Goal: Task Accomplishment & Management: Manage account settings

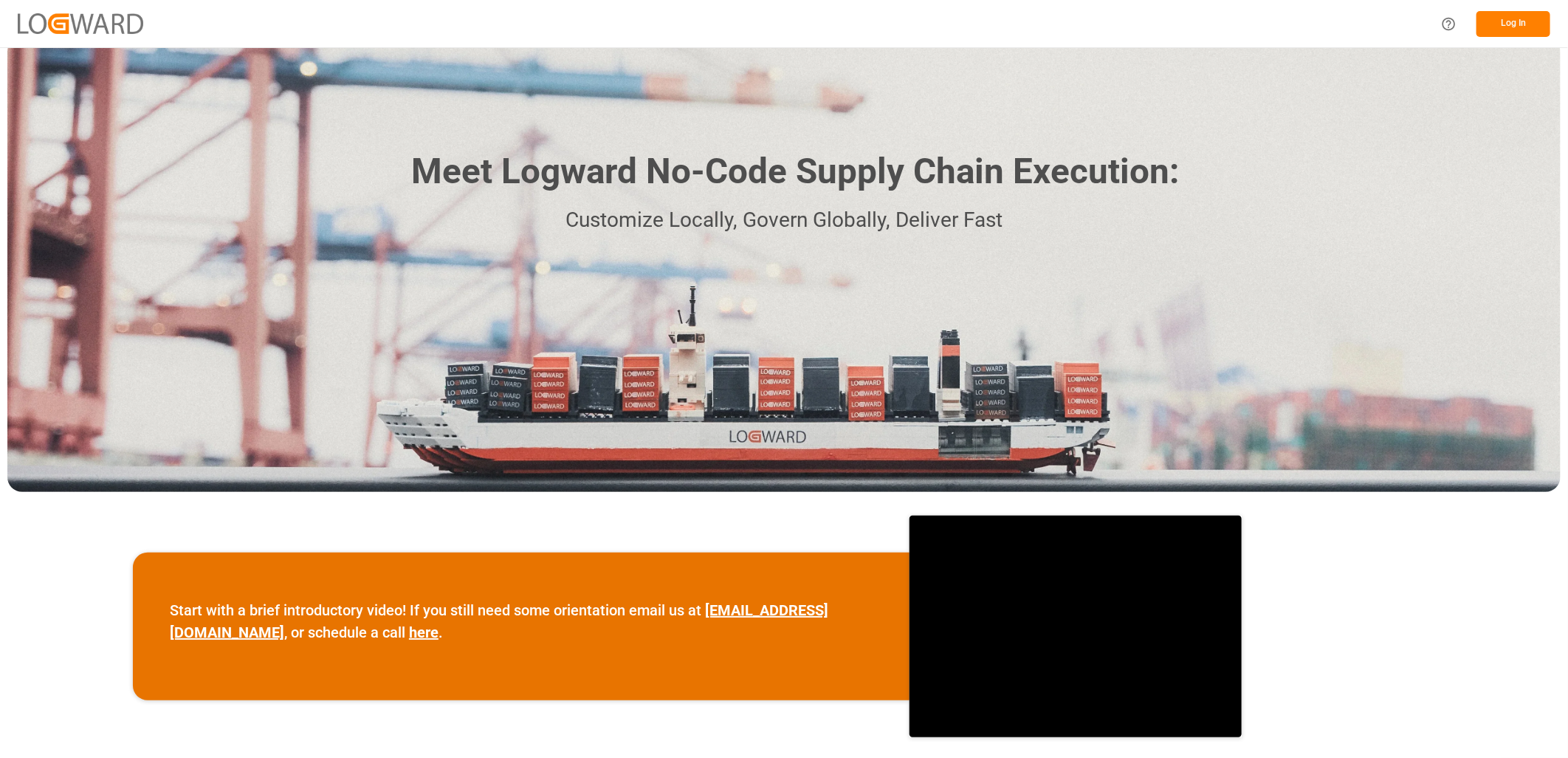
scroll to position [16, 0]
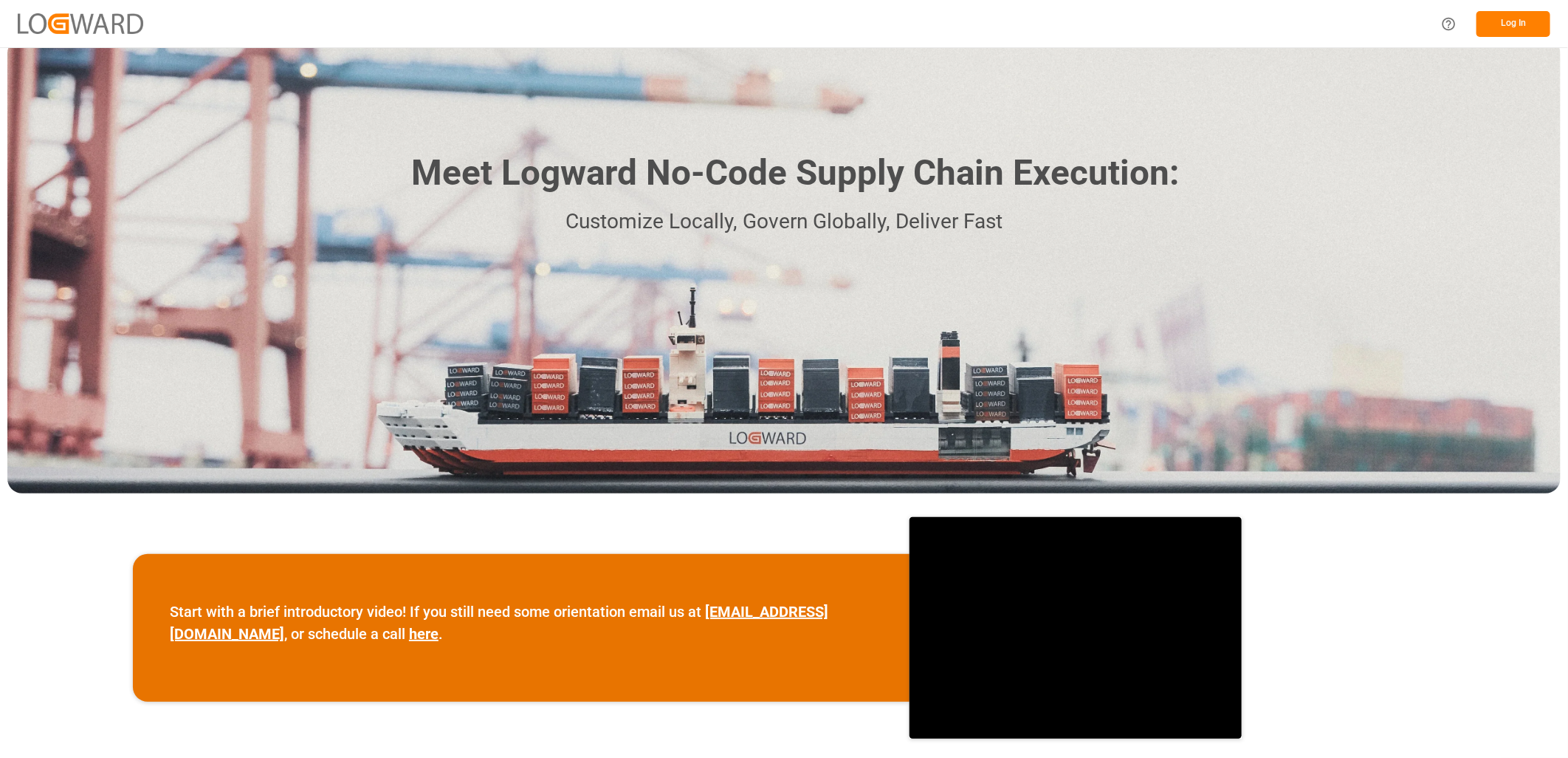
click at [1507, 13] on button "Log In" at bounding box center [1514, 24] width 74 height 26
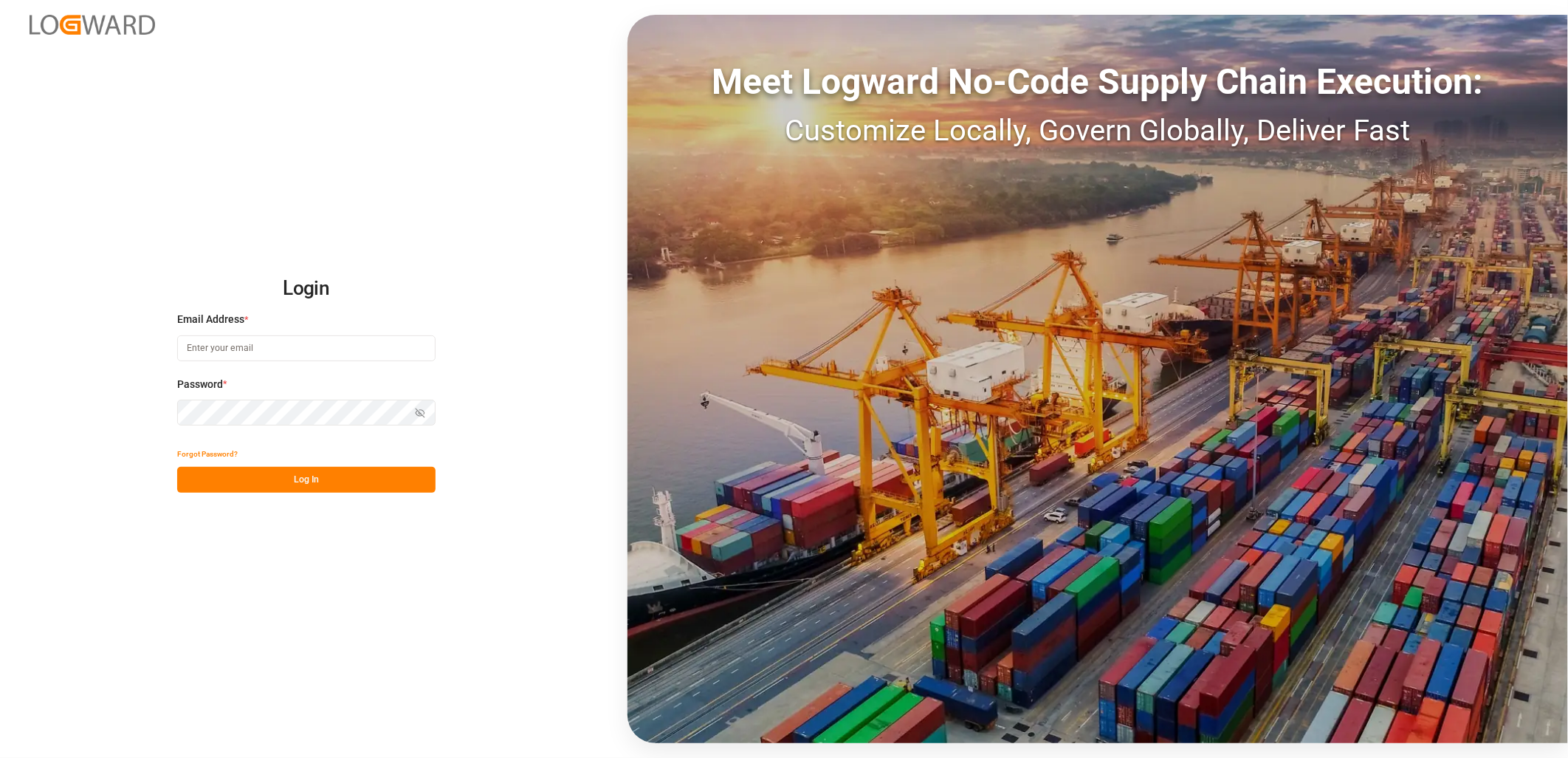
type input "[PERSON_NAME][EMAIL_ADDRESS][PERSON_NAME][DOMAIN_NAME]"
click at [230, 476] on button "Log In" at bounding box center [306, 480] width 258 height 26
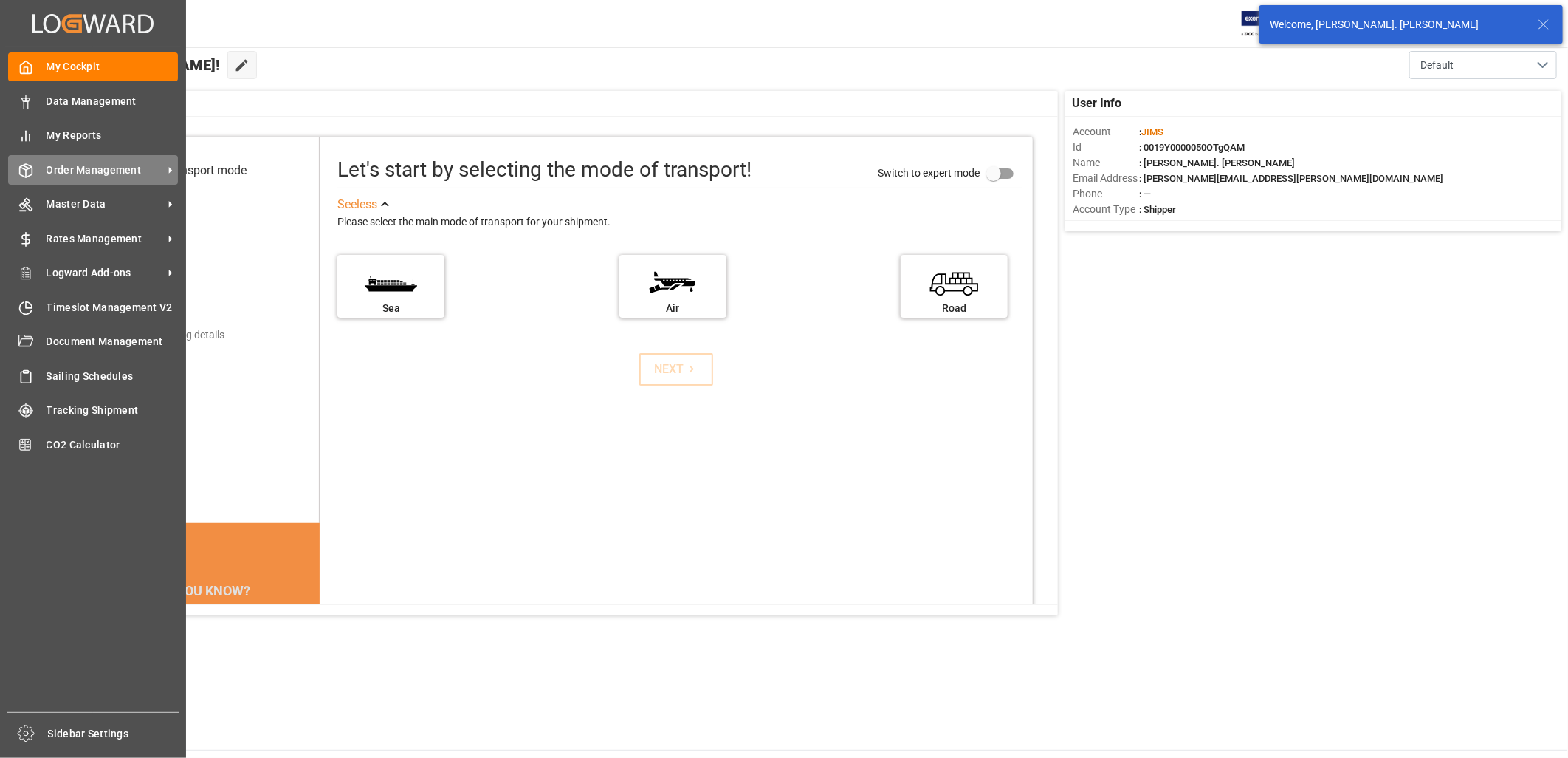
click at [82, 173] on span "Order Management" at bounding box center [104, 170] width 117 height 15
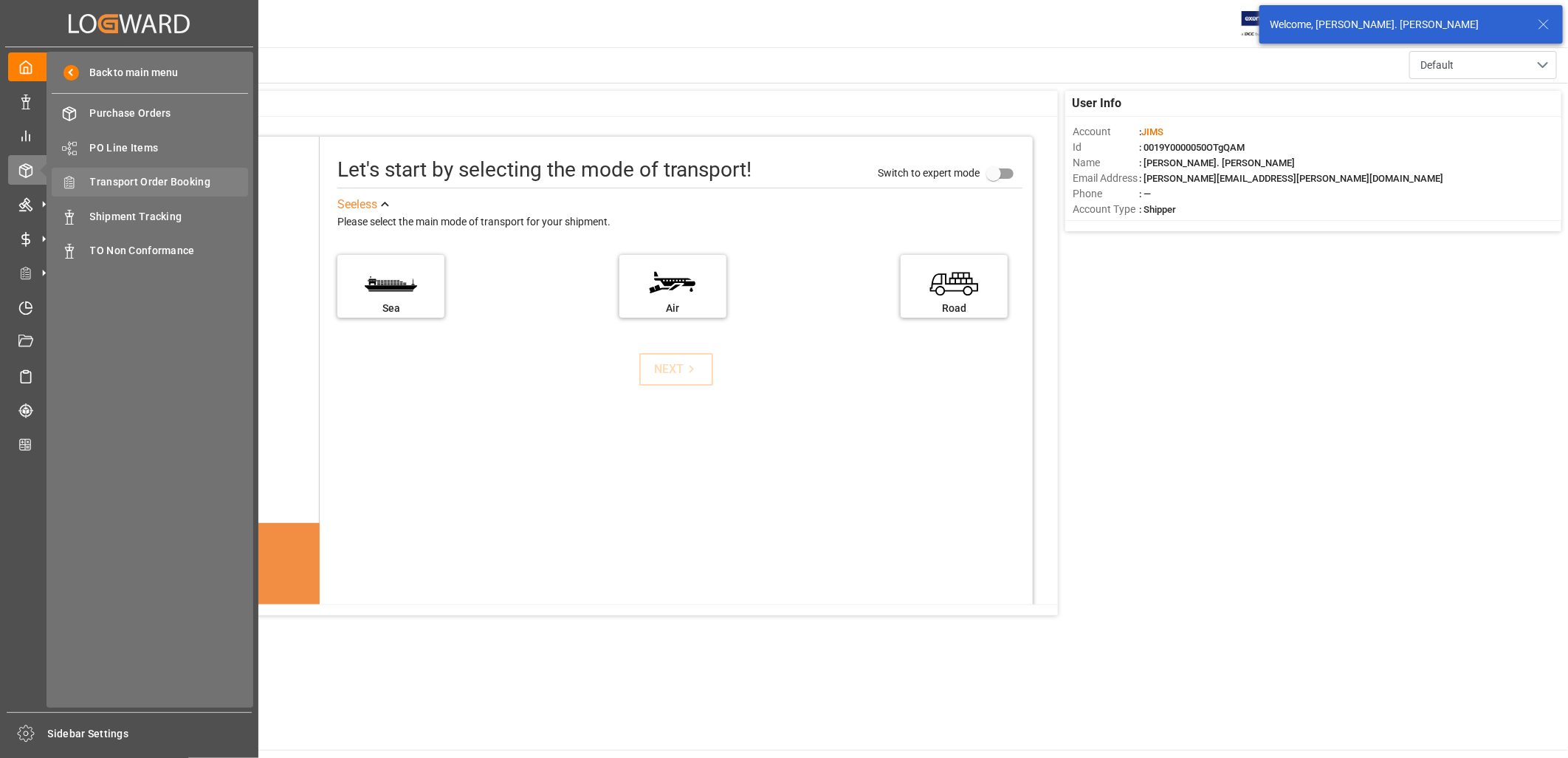
click at [144, 178] on span "Transport Order Booking" at bounding box center [169, 182] width 159 height 15
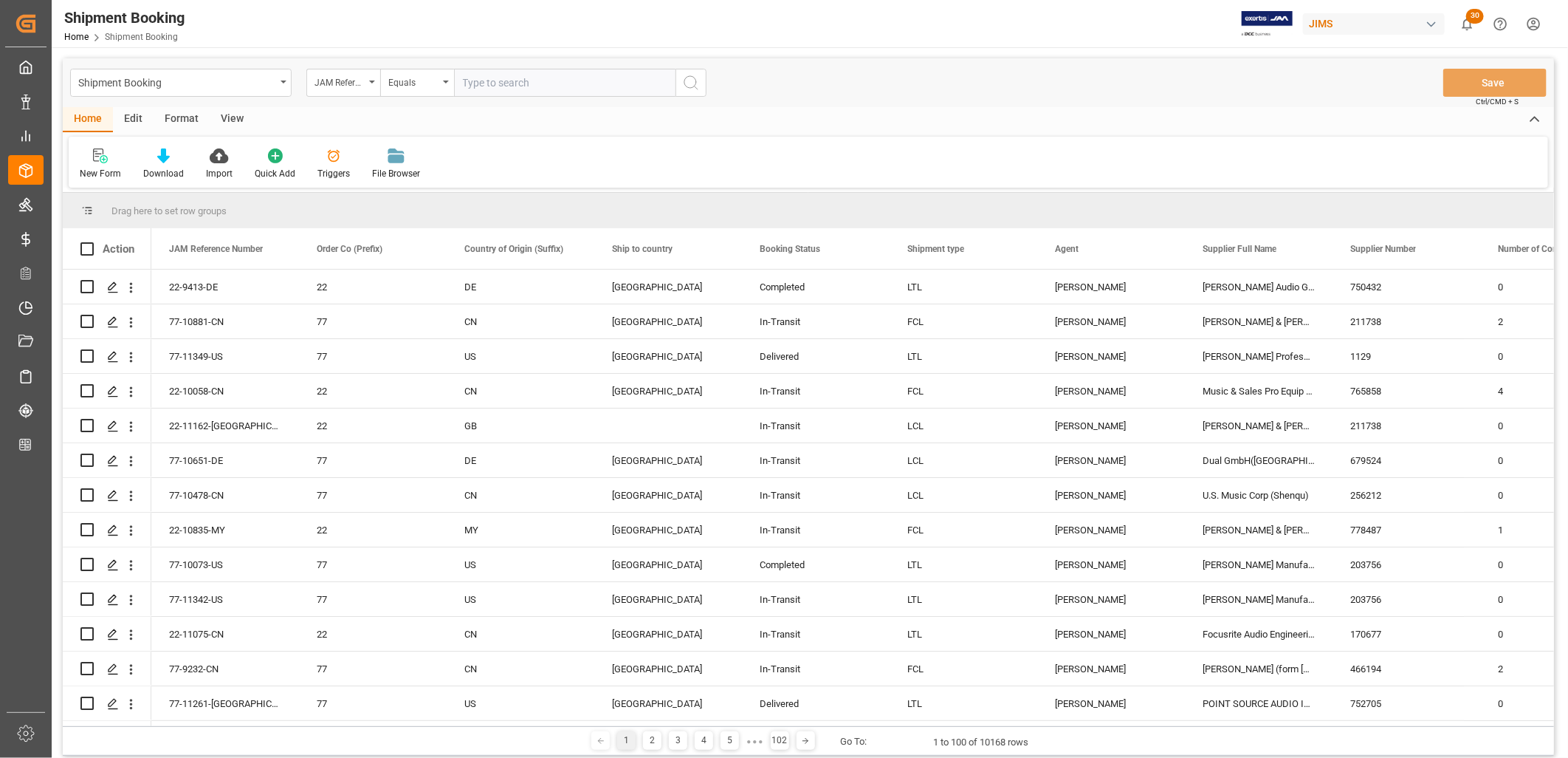
click at [469, 82] on input "text" at bounding box center [564, 82] width 221 height 28
type input "77-11380-[GEOGRAPHIC_DATA]"
click at [683, 82] on icon "search button" at bounding box center [691, 82] width 18 height 18
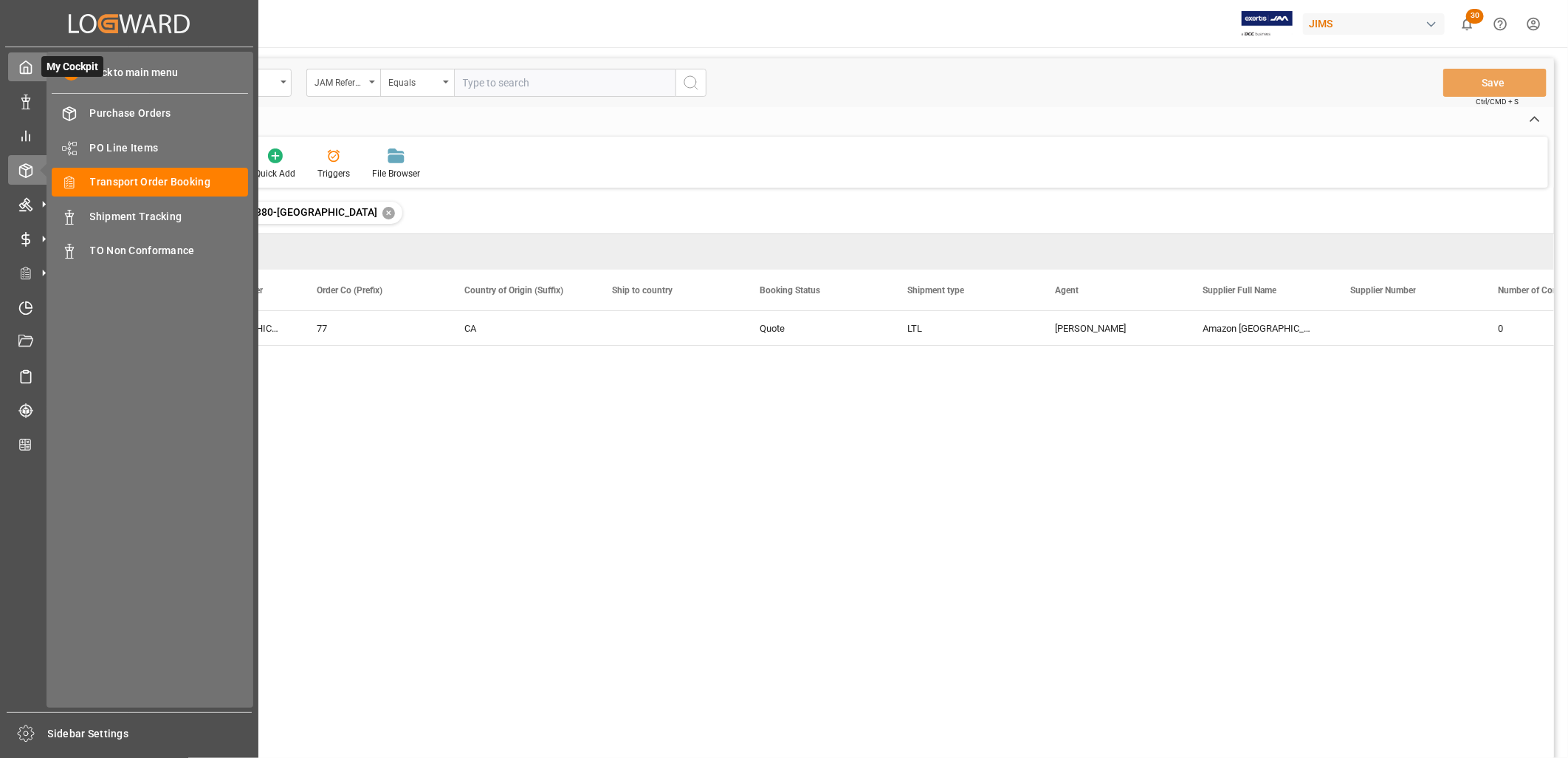
click at [22, 72] on icon at bounding box center [26, 67] width 15 height 15
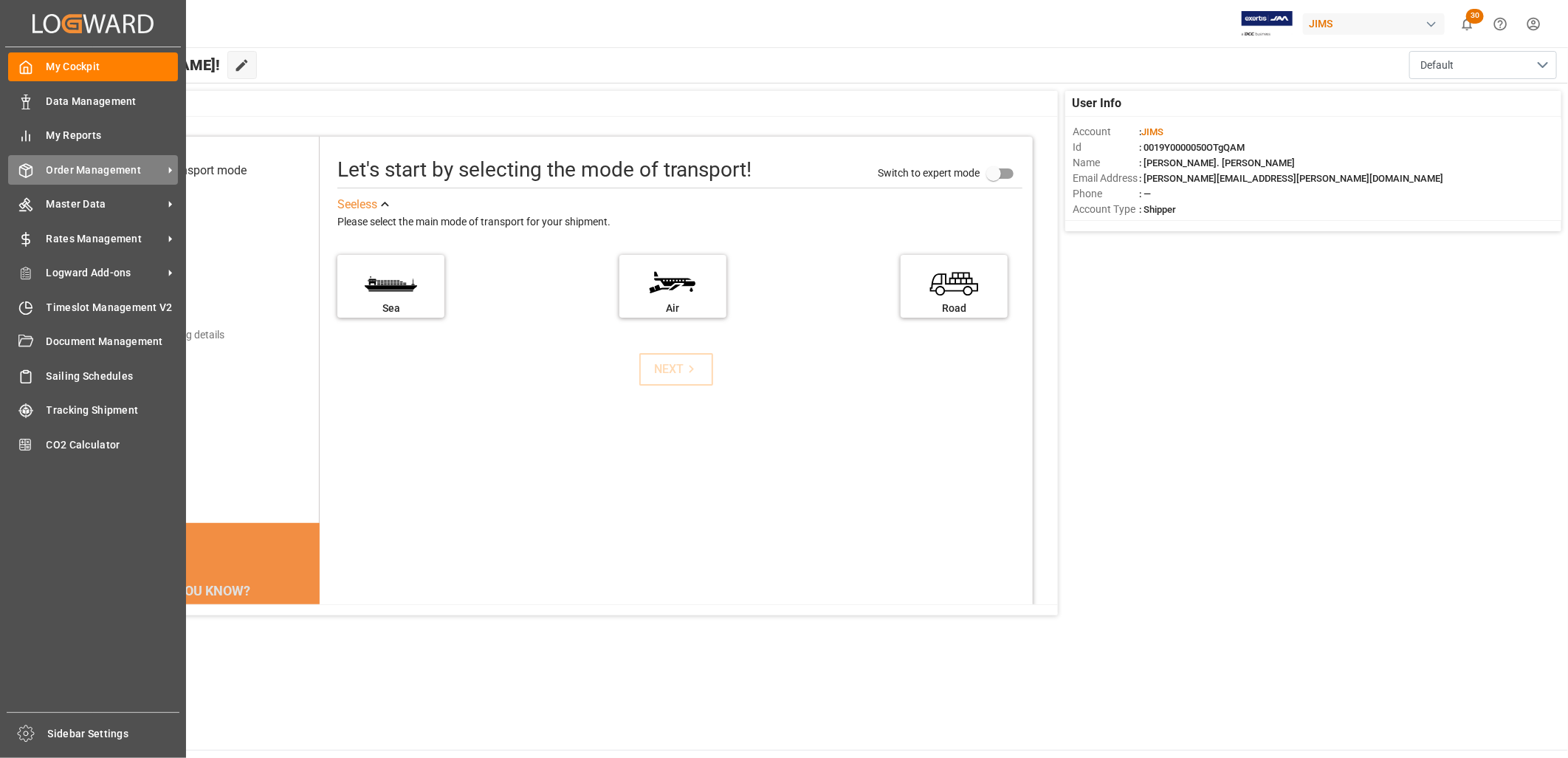
click at [119, 167] on span "Order Management" at bounding box center [104, 170] width 117 height 15
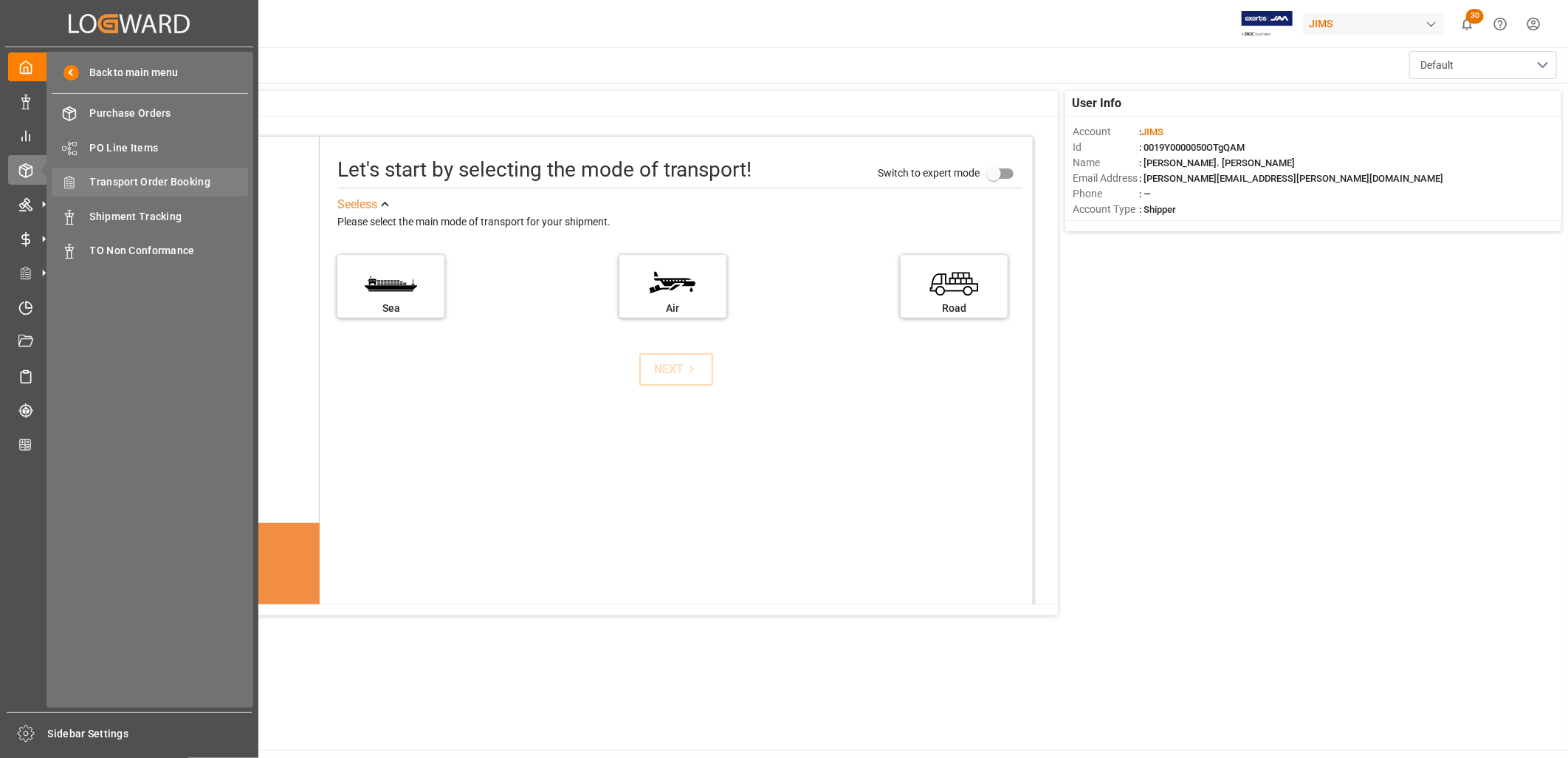
click at [159, 175] on span "Transport Order Booking" at bounding box center [169, 182] width 159 height 15
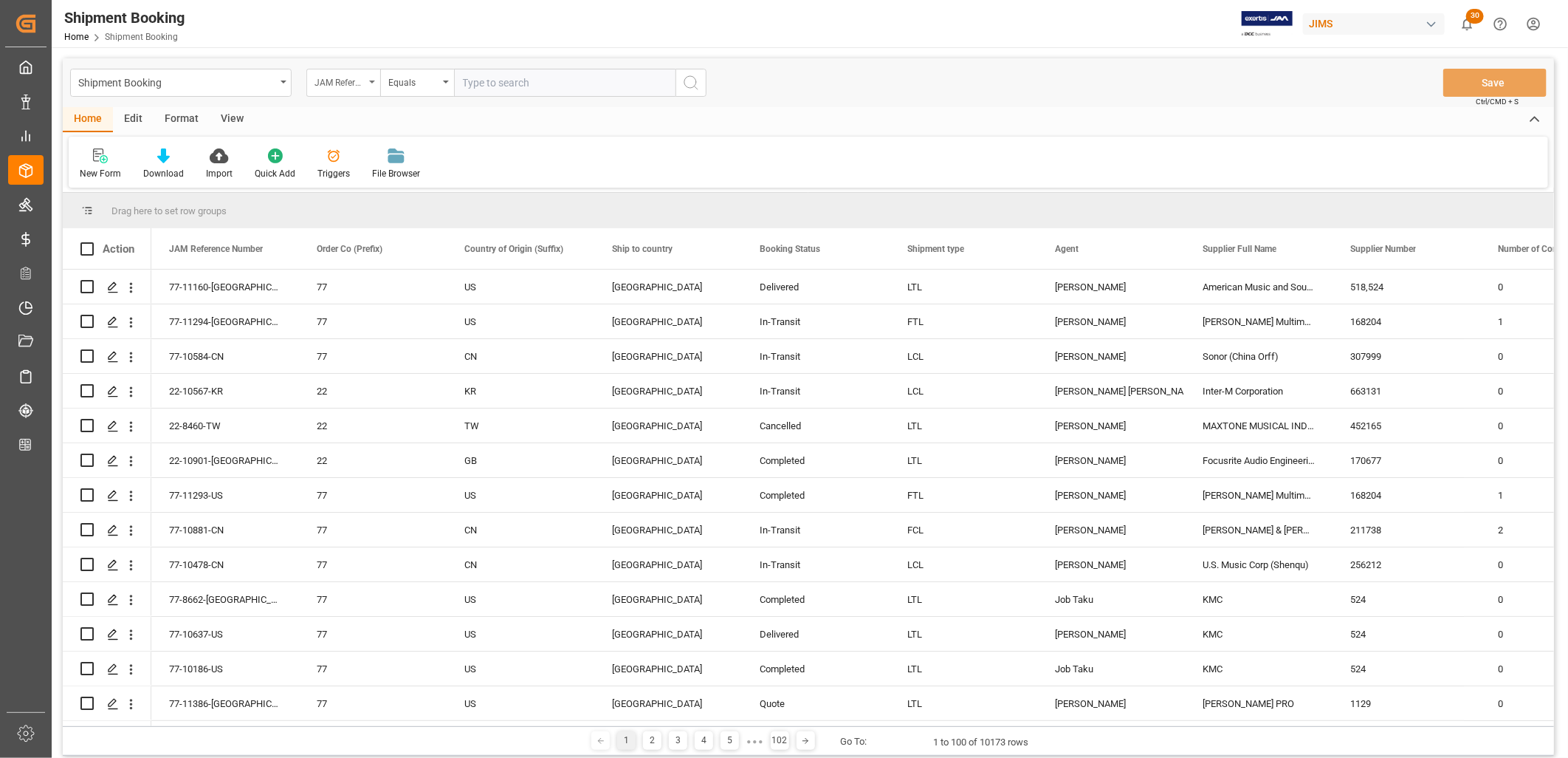
click at [373, 82] on div "JAM Reference Number" at bounding box center [343, 82] width 74 height 28
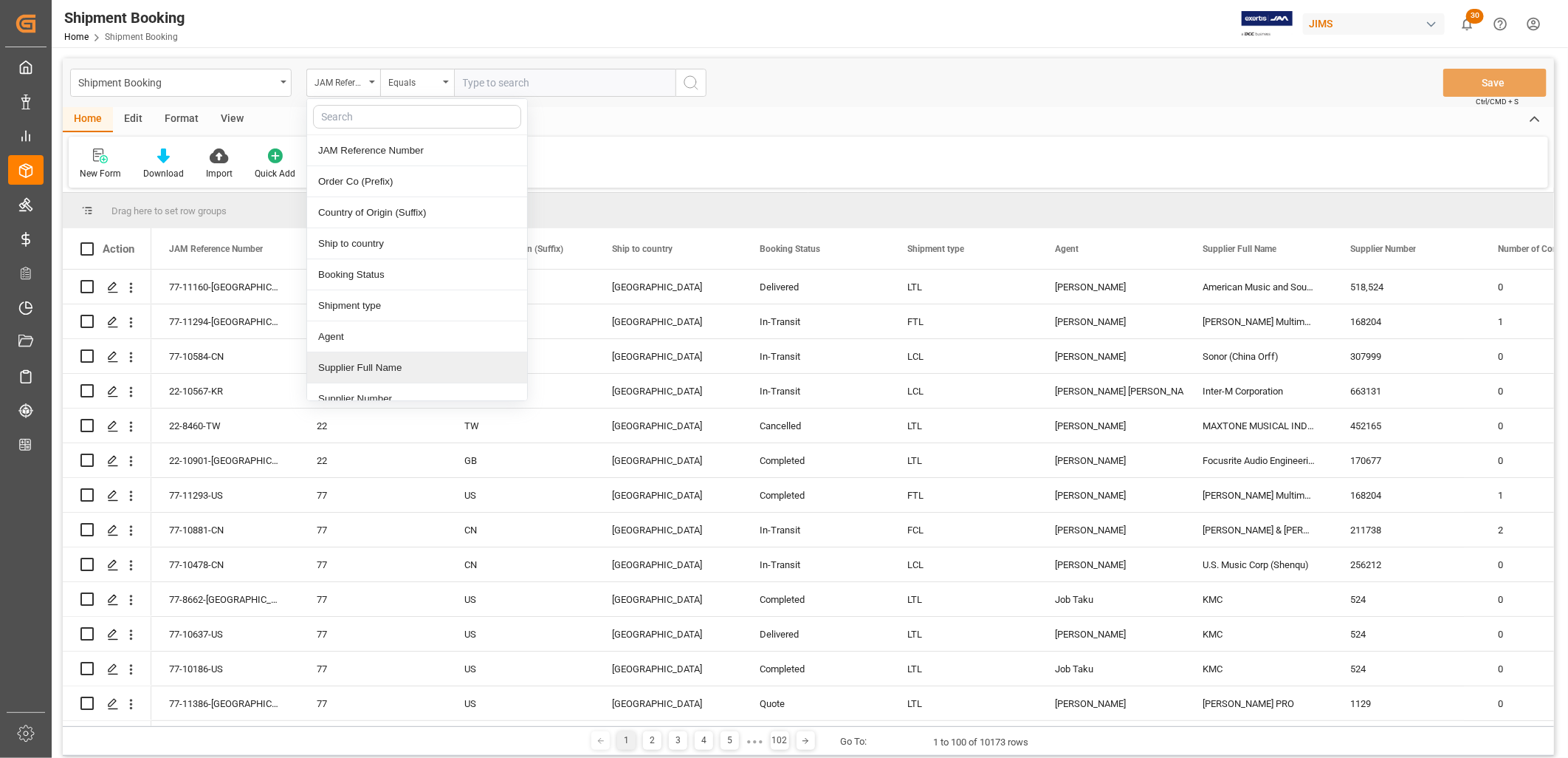
click at [393, 363] on div "Supplier Full Name" at bounding box center [417, 368] width 220 height 31
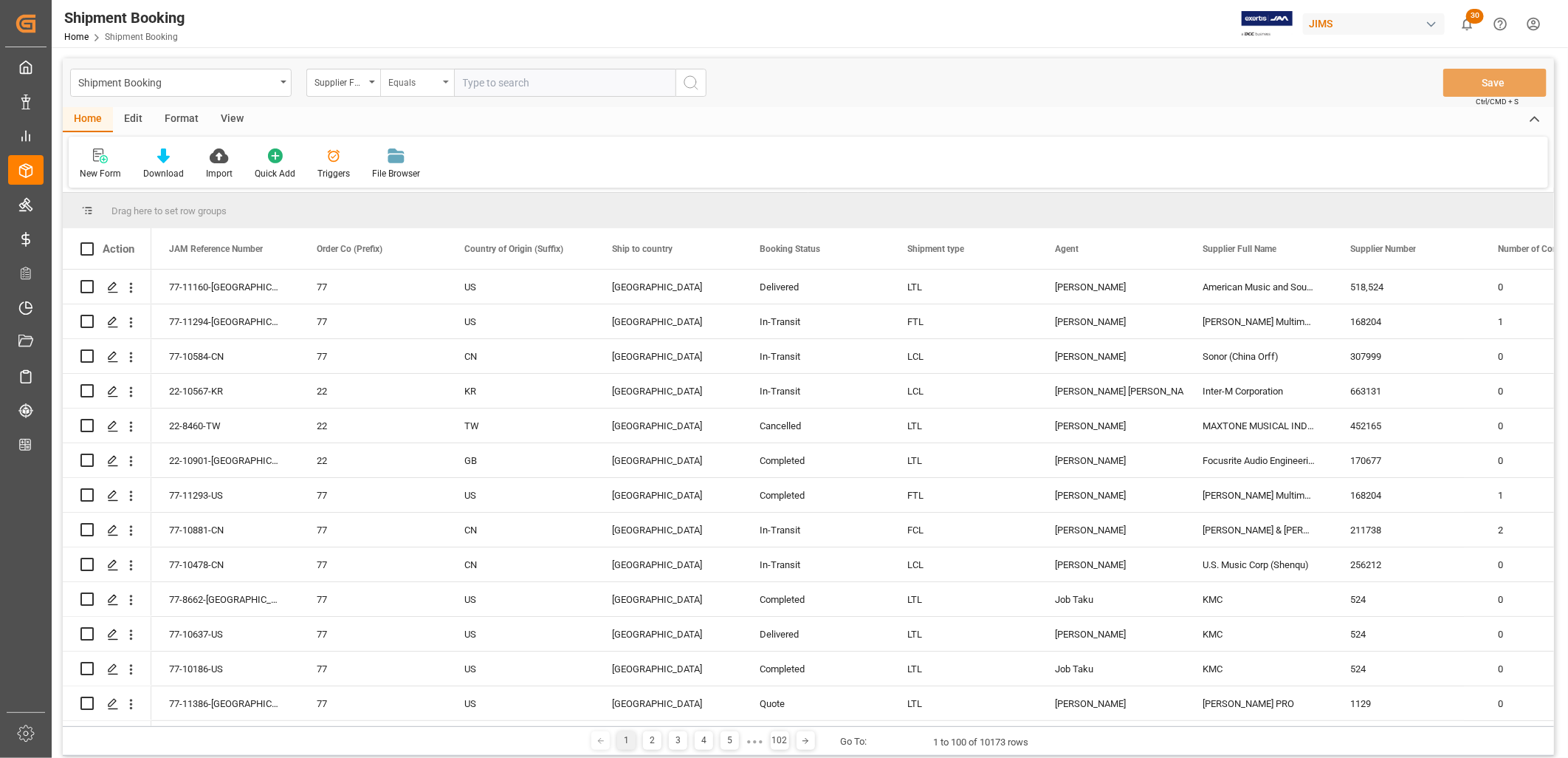
click at [443, 77] on div "Equals" at bounding box center [417, 82] width 74 height 28
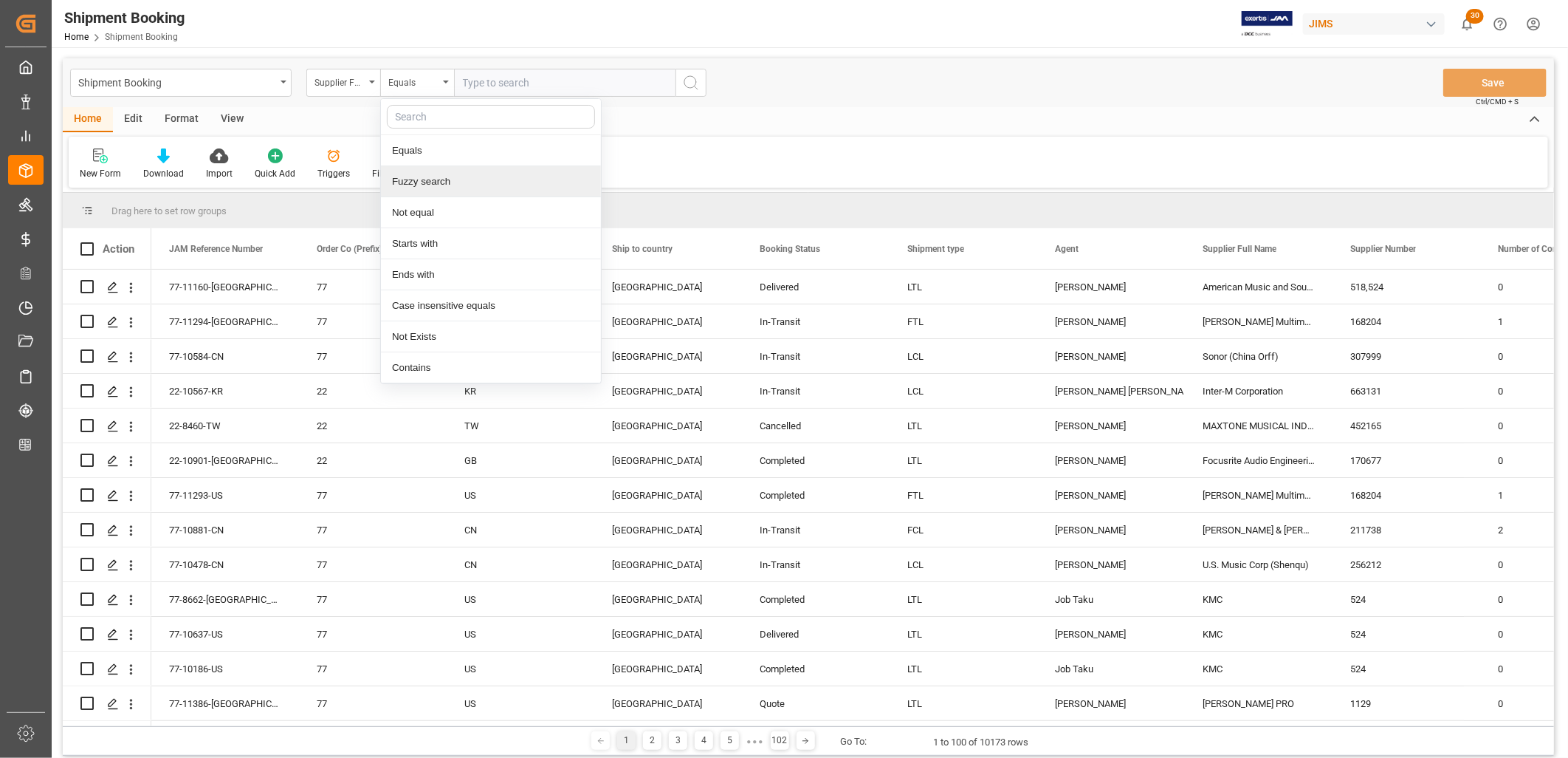
click at [443, 175] on div "Fuzzy search" at bounding box center [491, 182] width 220 height 31
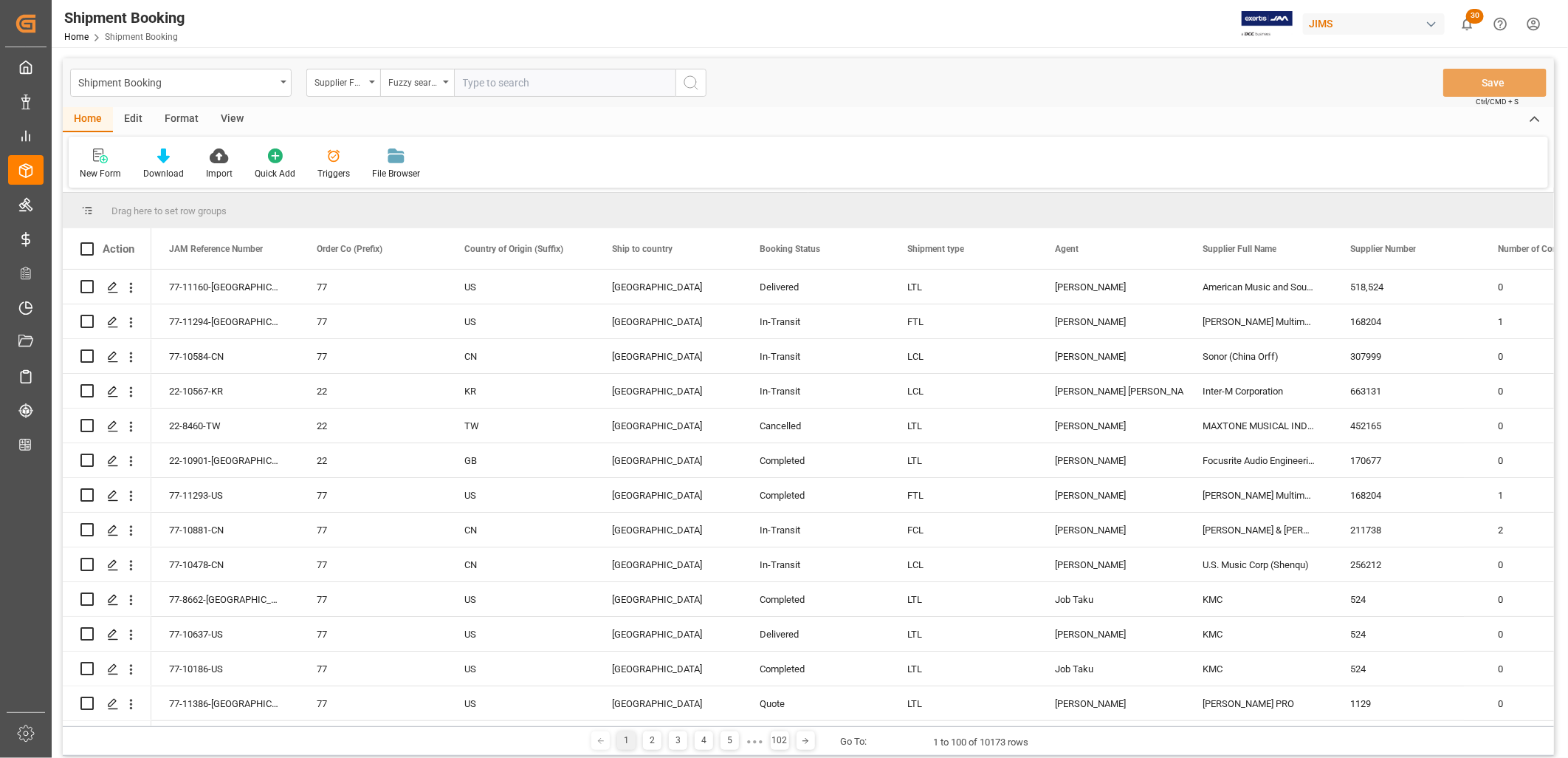
click at [471, 86] on input "text" at bounding box center [564, 82] width 221 height 28
type input "Reliance Int"
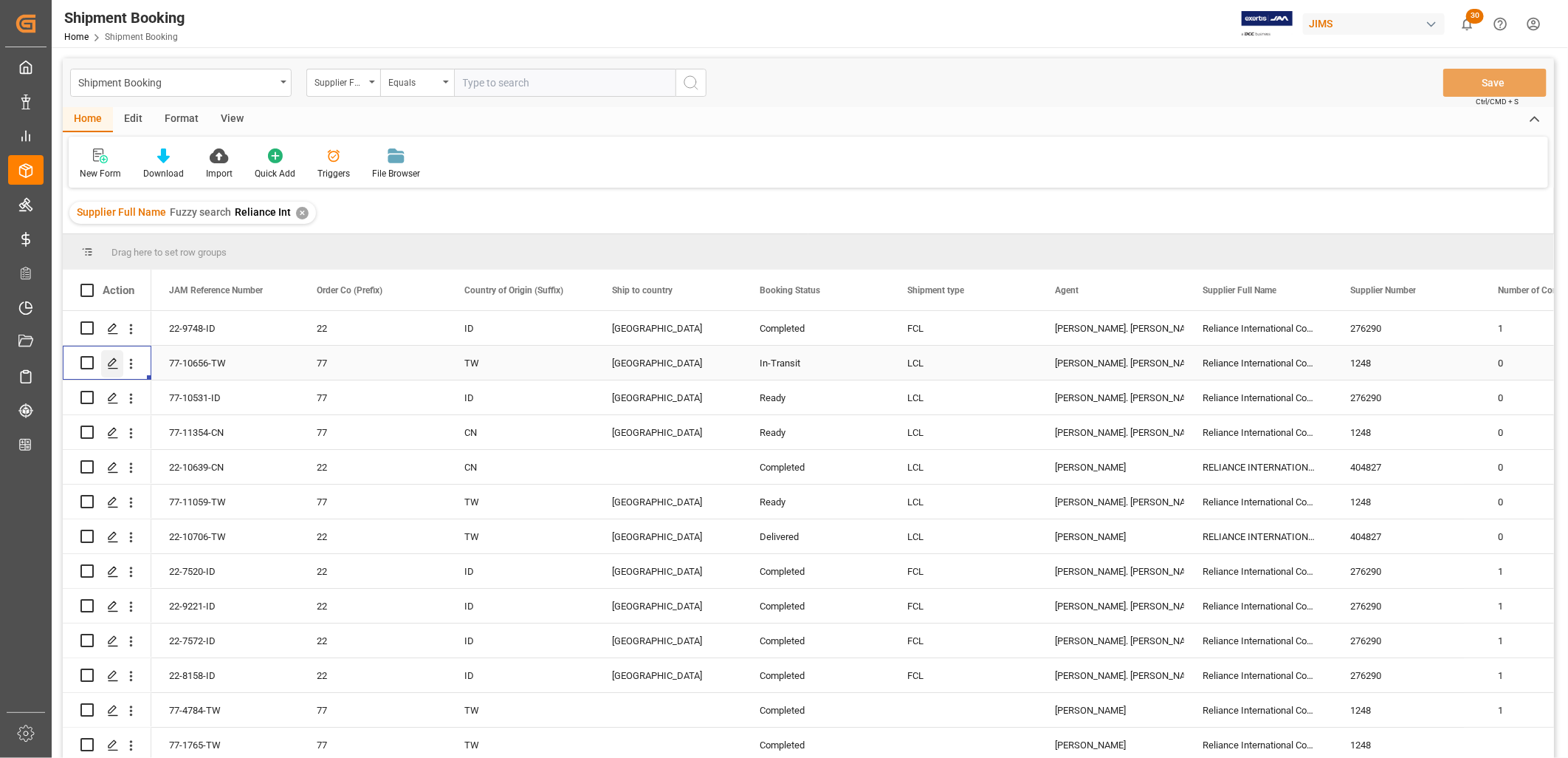
click at [117, 363] on icon "Press SPACE to select this row." at bounding box center [113, 363] width 12 height 12
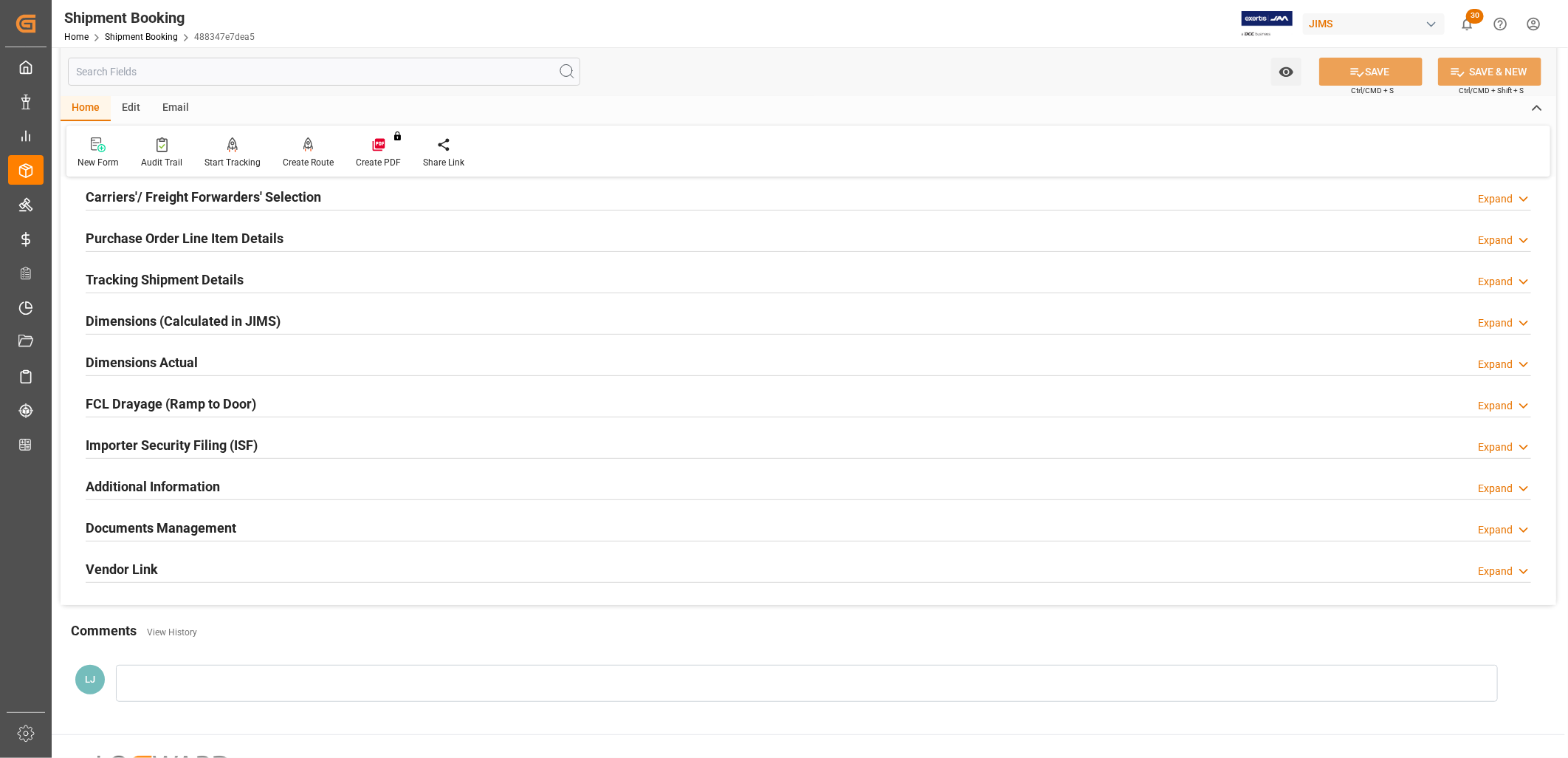
scroll to position [246, 0]
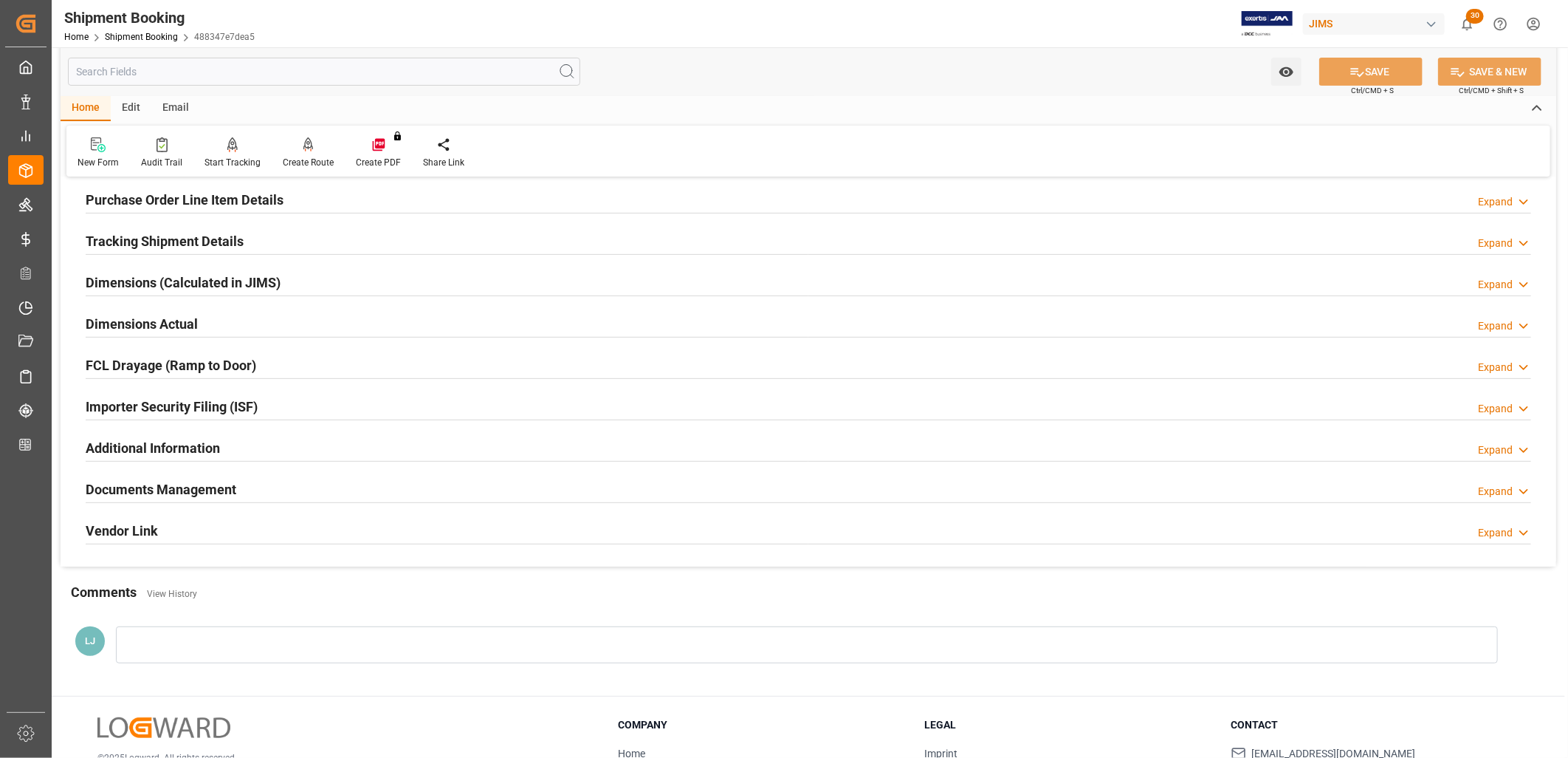
click at [213, 490] on h2 "Documents Management" at bounding box center [161, 490] width 151 height 20
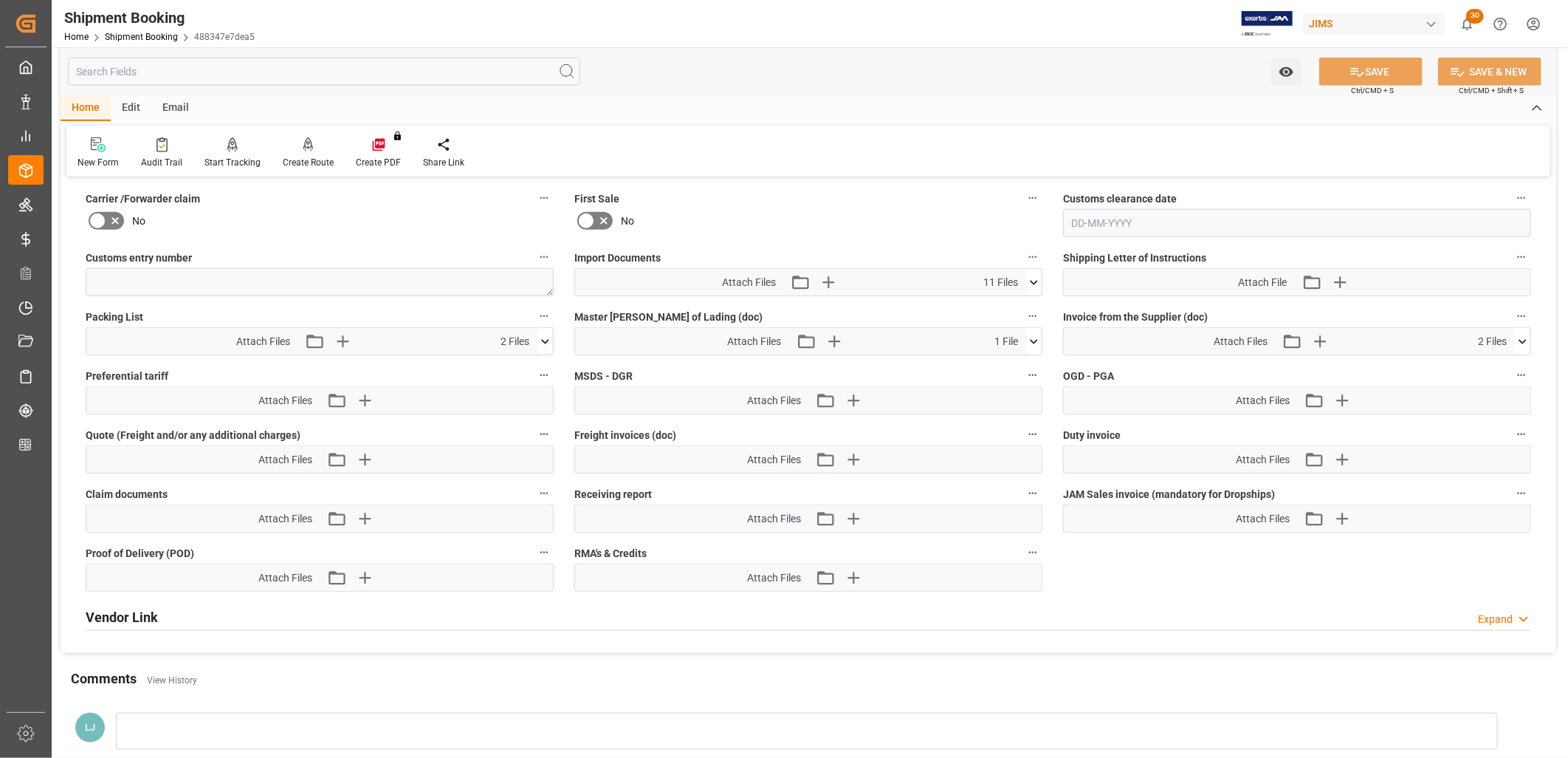
scroll to position [739, 0]
click at [1031, 278] on icon at bounding box center [1035, 280] width 8 height 4
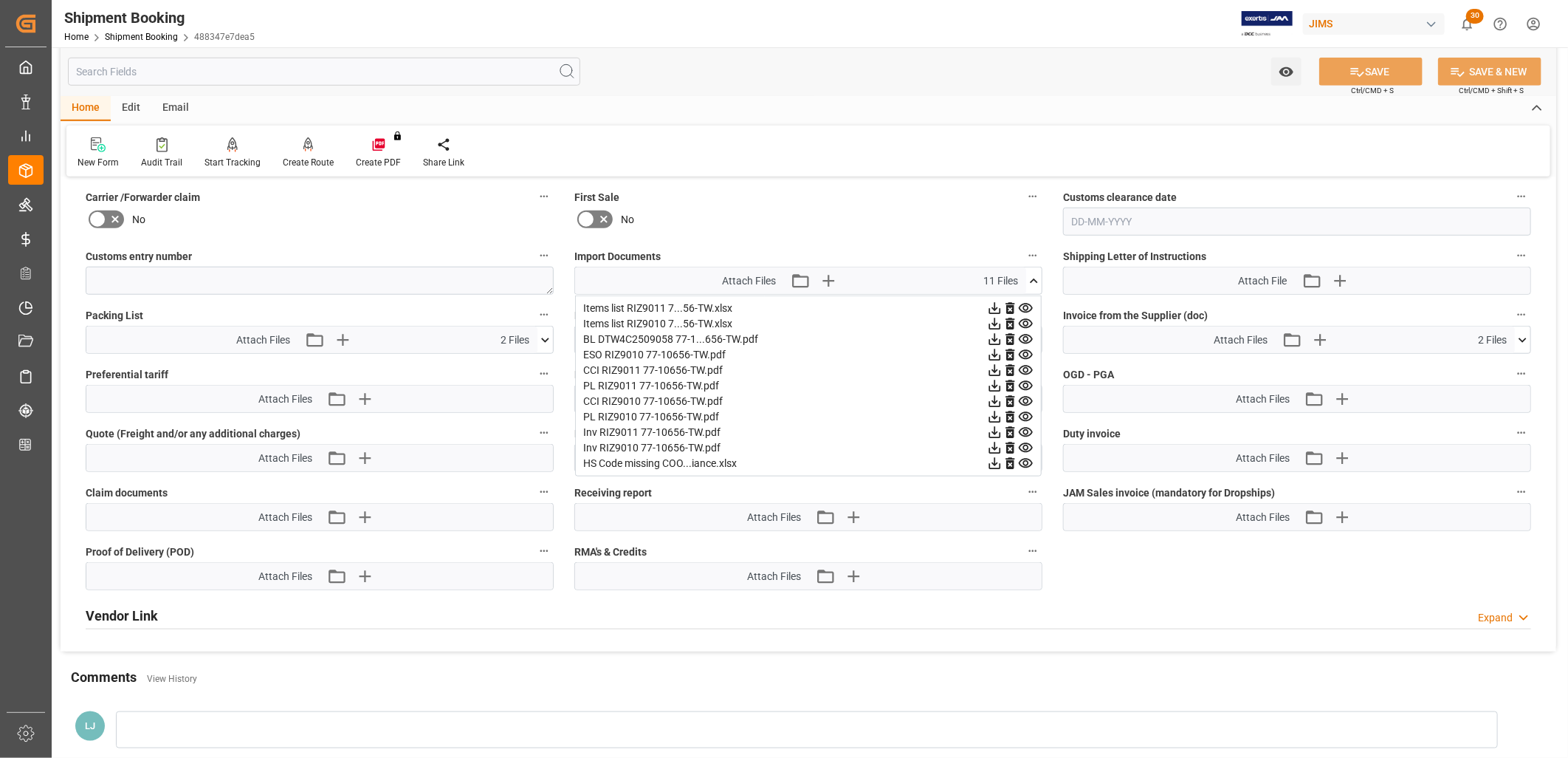
click at [631, 462] on div "HS Code missing COO...iance.xlsx" at bounding box center [808, 464] width 450 height 15
click at [989, 460] on icon at bounding box center [995, 464] width 12 height 12
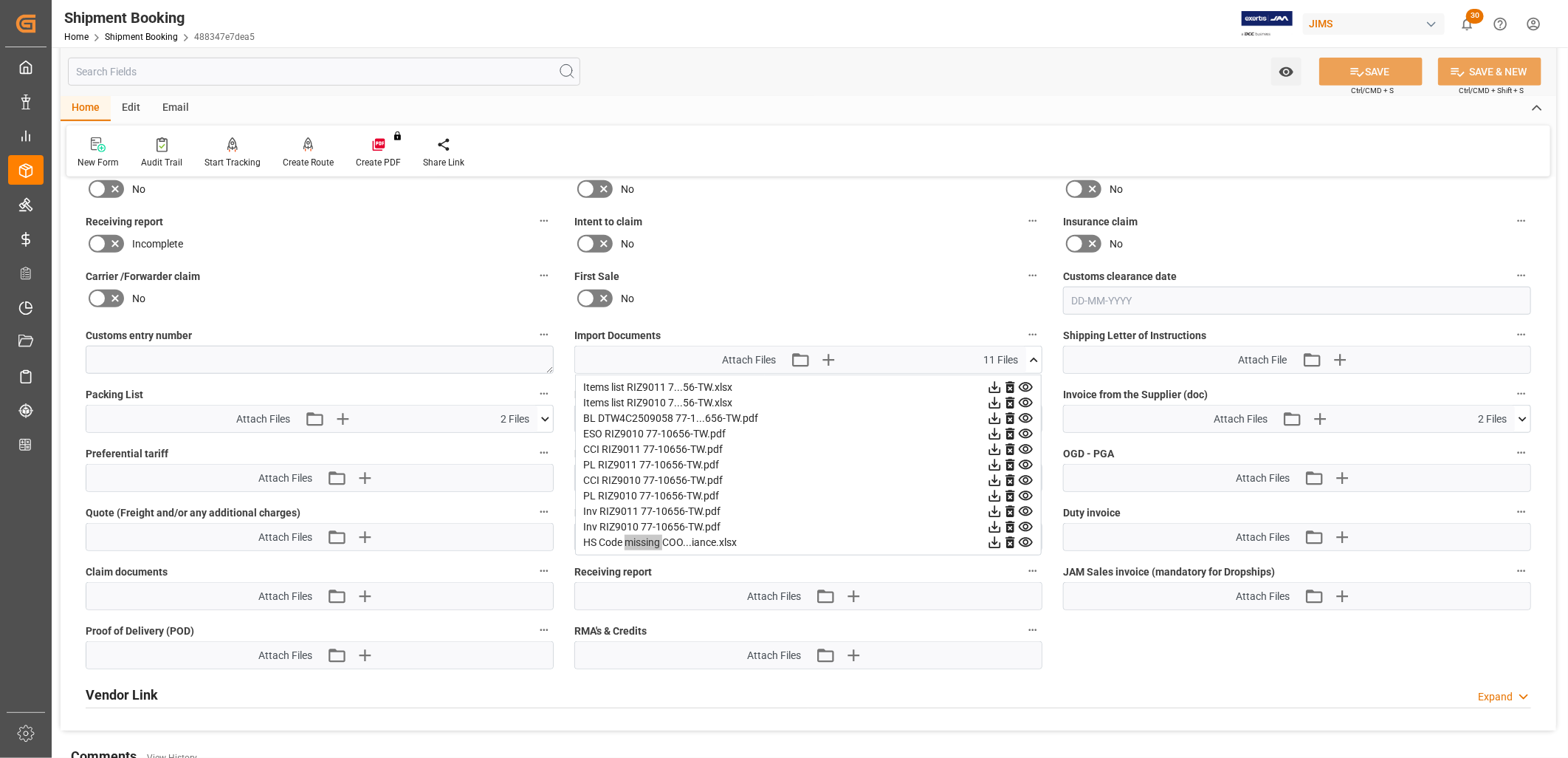
scroll to position [655, 0]
click at [829, 357] on icon "button" at bounding box center [828, 363] width 14 height 14
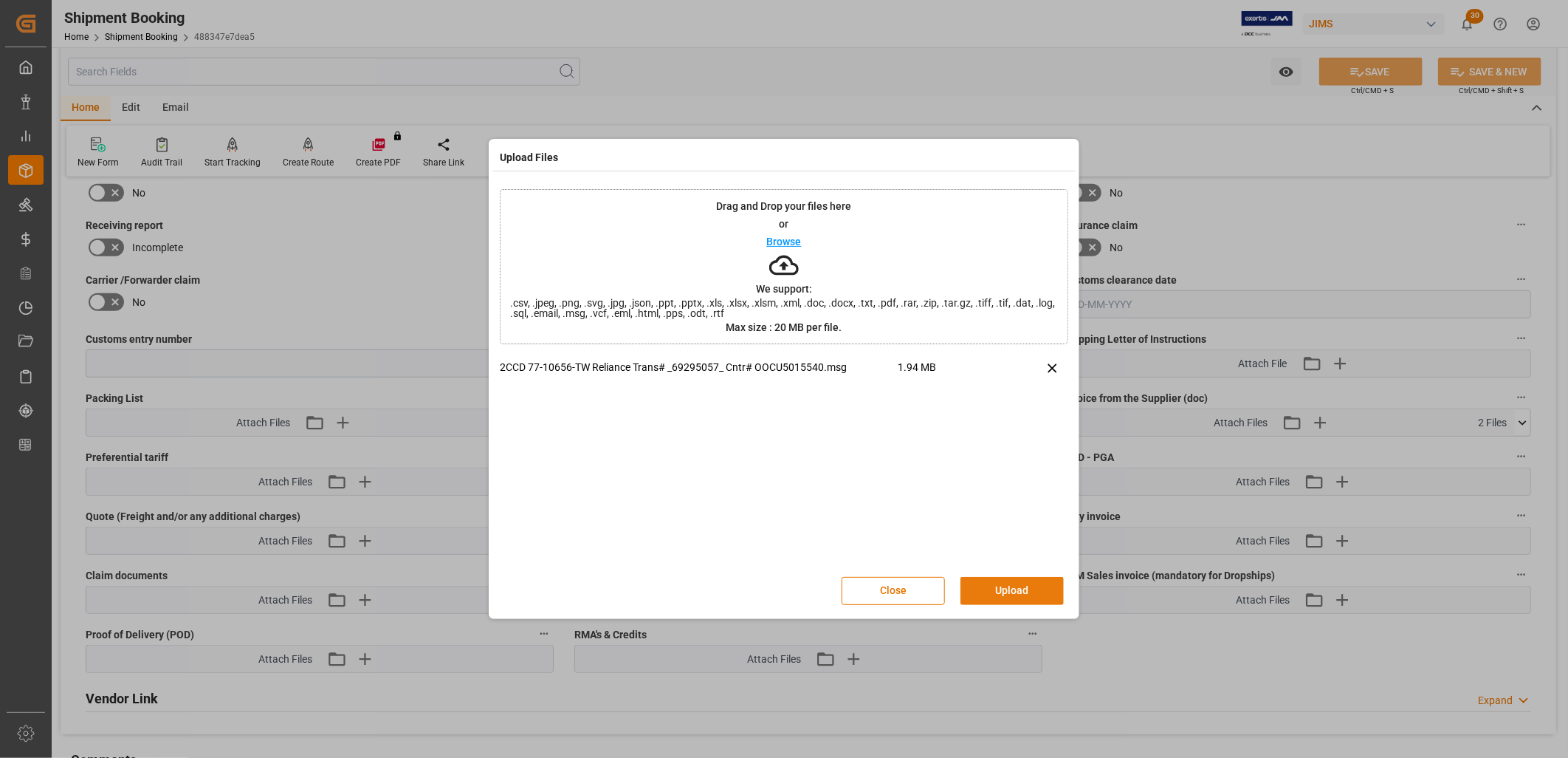
click at [1020, 586] on button "Upload" at bounding box center [1012, 591] width 103 height 28
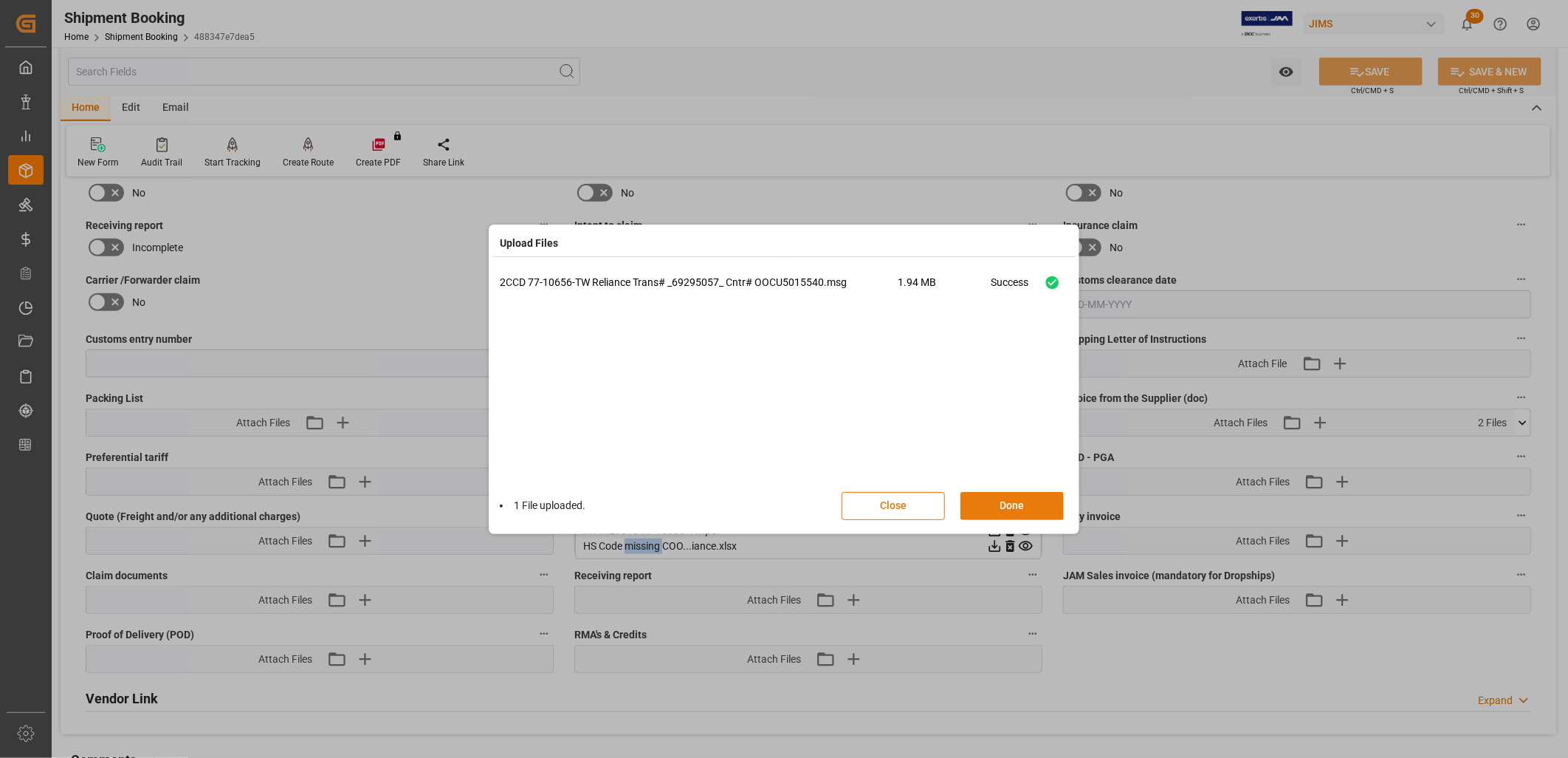
click at [997, 504] on button "Done" at bounding box center [1012, 506] width 103 height 28
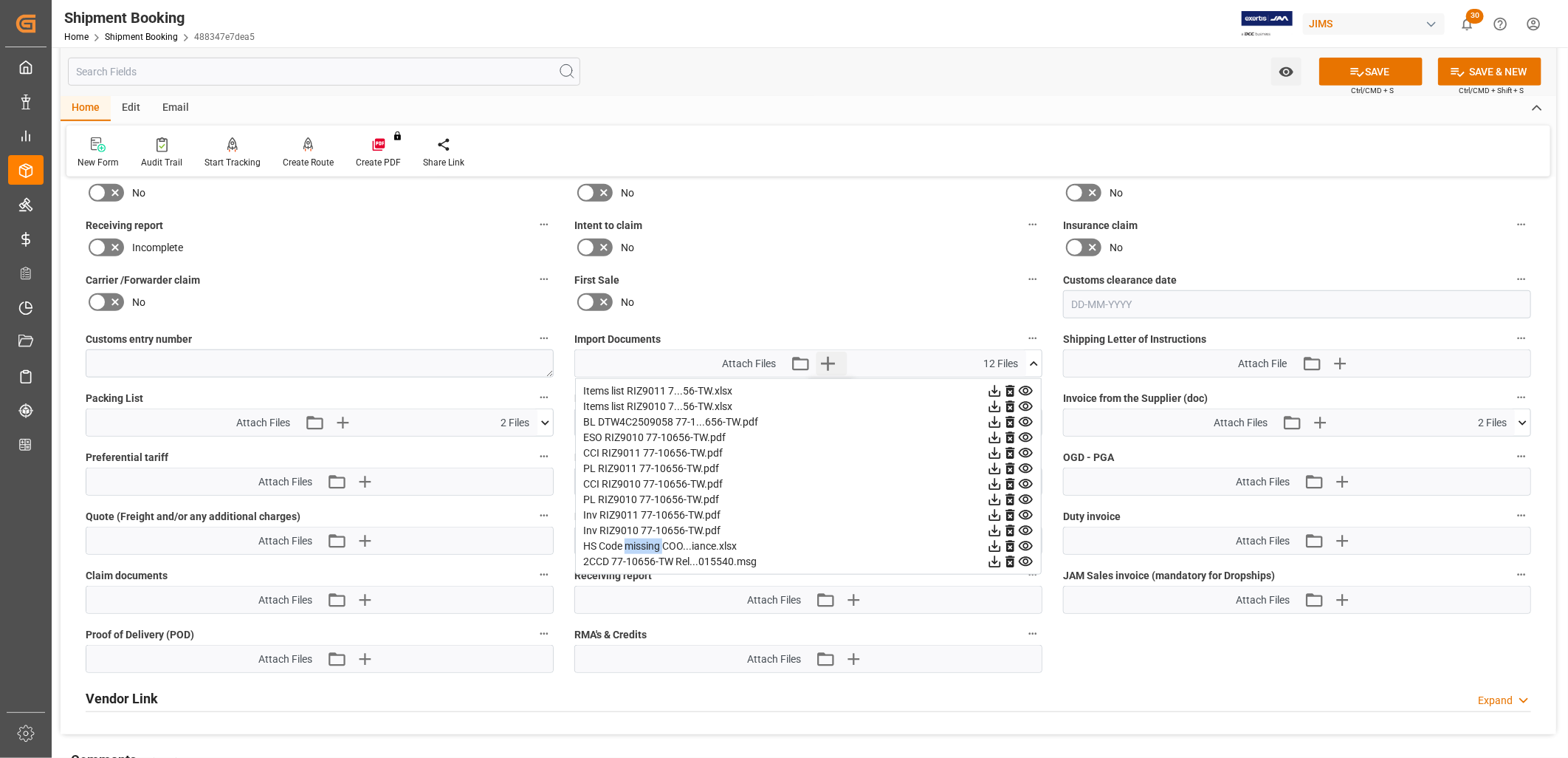
click at [825, 359] on icon "button" at bounding box center [828, 363] width 14 height 14
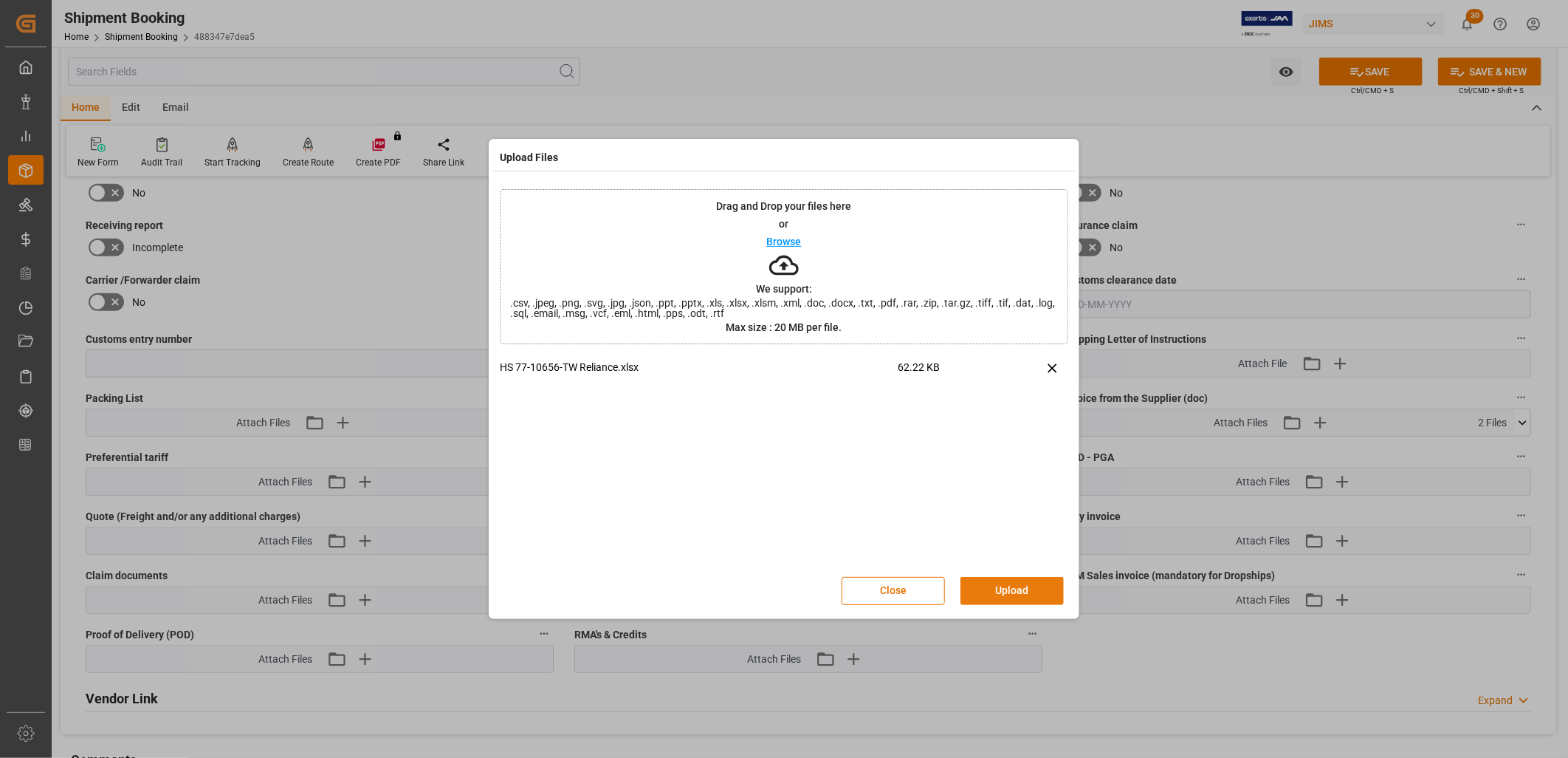
click at [1012, 581] on button "Upload" at bounding box center [1012, 591] width 103 height 28
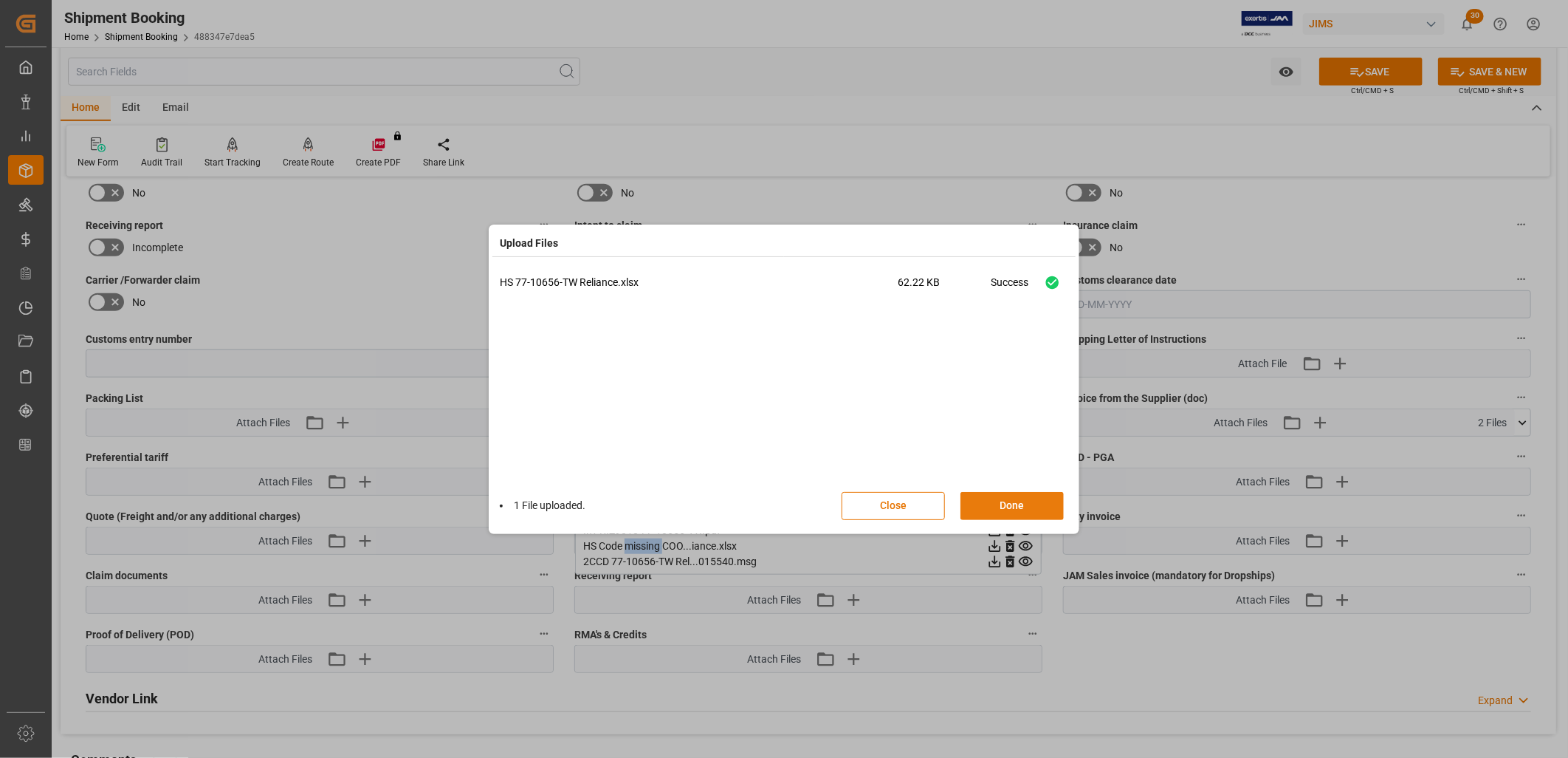
click at [1019, 498] on button "Done" at bounding box center [1012, 506] width 103 height 28
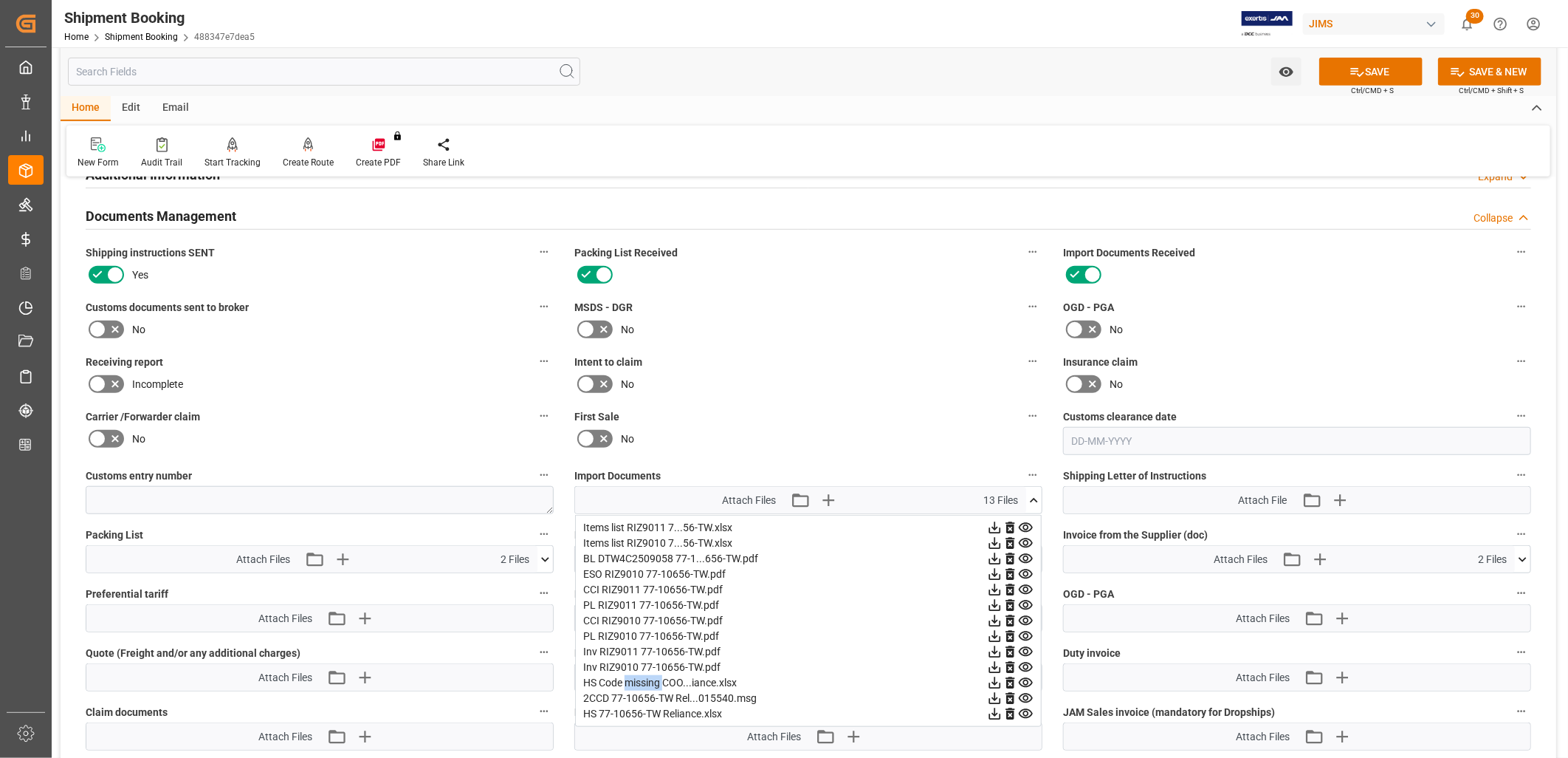
scroll to position [328, 0]
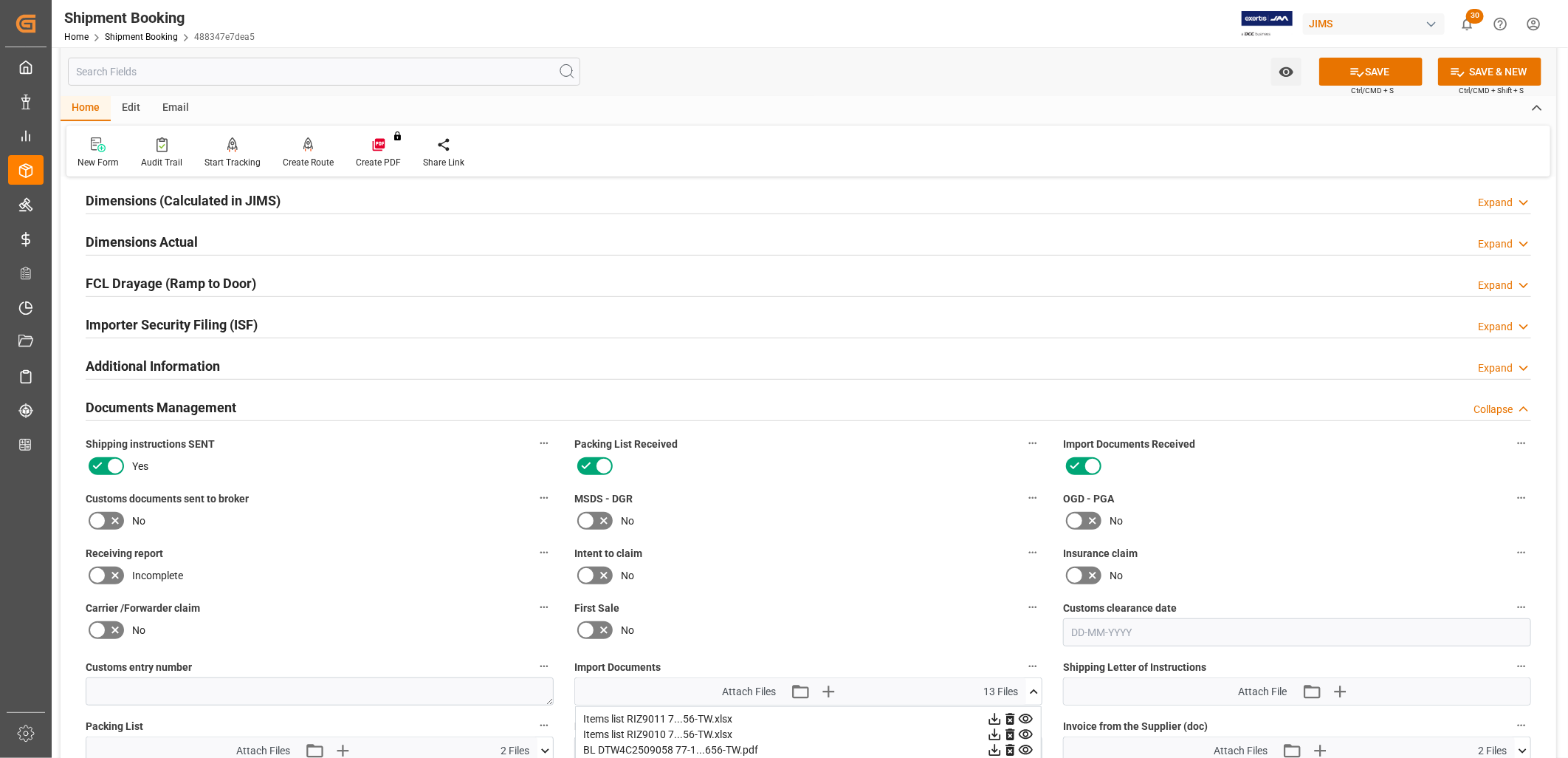
click at [91, 520] on icon at bounding box center [97, 520] width 18 height 18
click at [0, 0] on input "checkbox" at bounding box center [0, 0] width 0 height 0
click at [1391, 76] on button "SAVE" at bounding box center [1371, 71] width 103 height 28
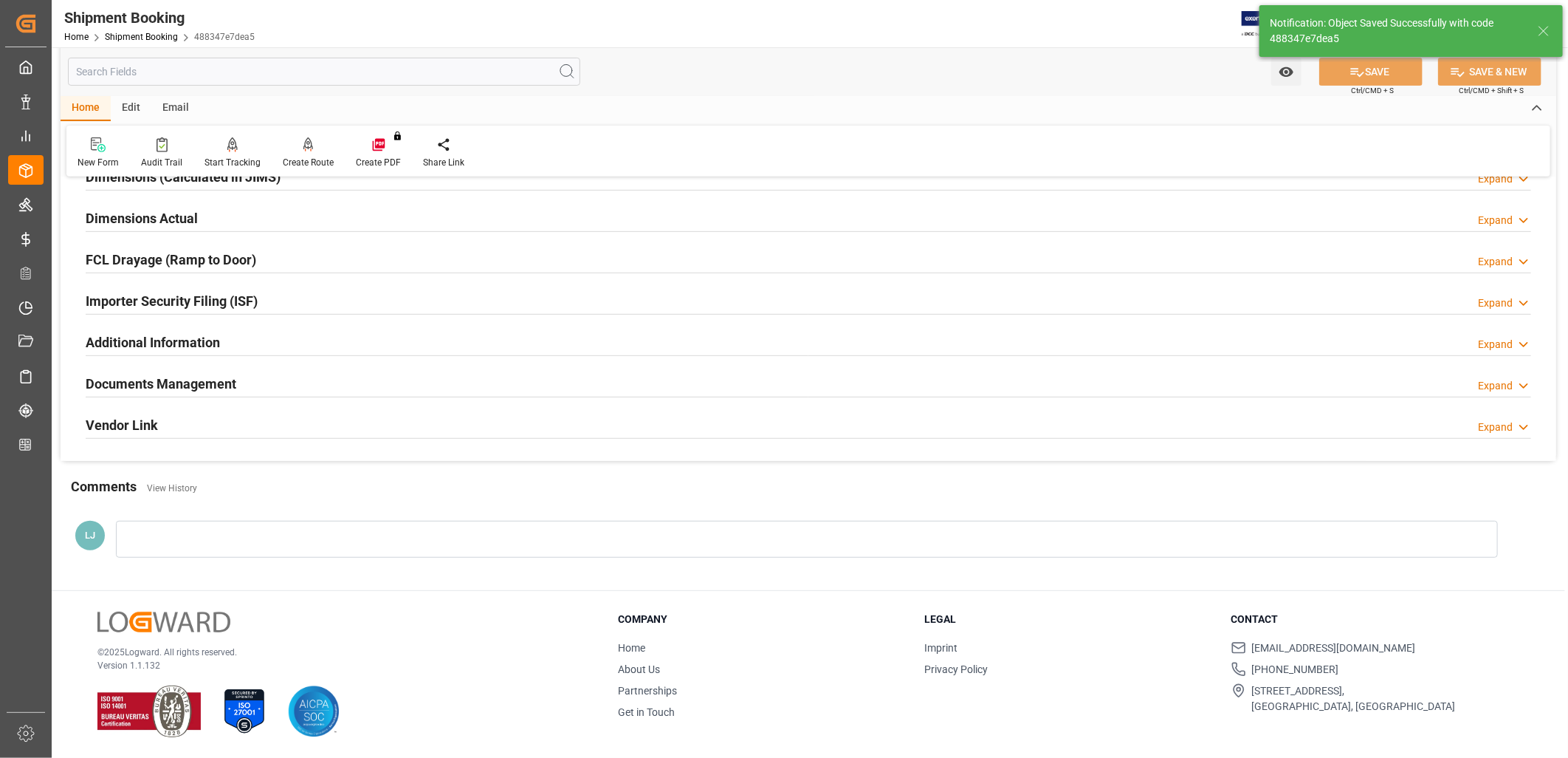
scroll to position [352, 0]
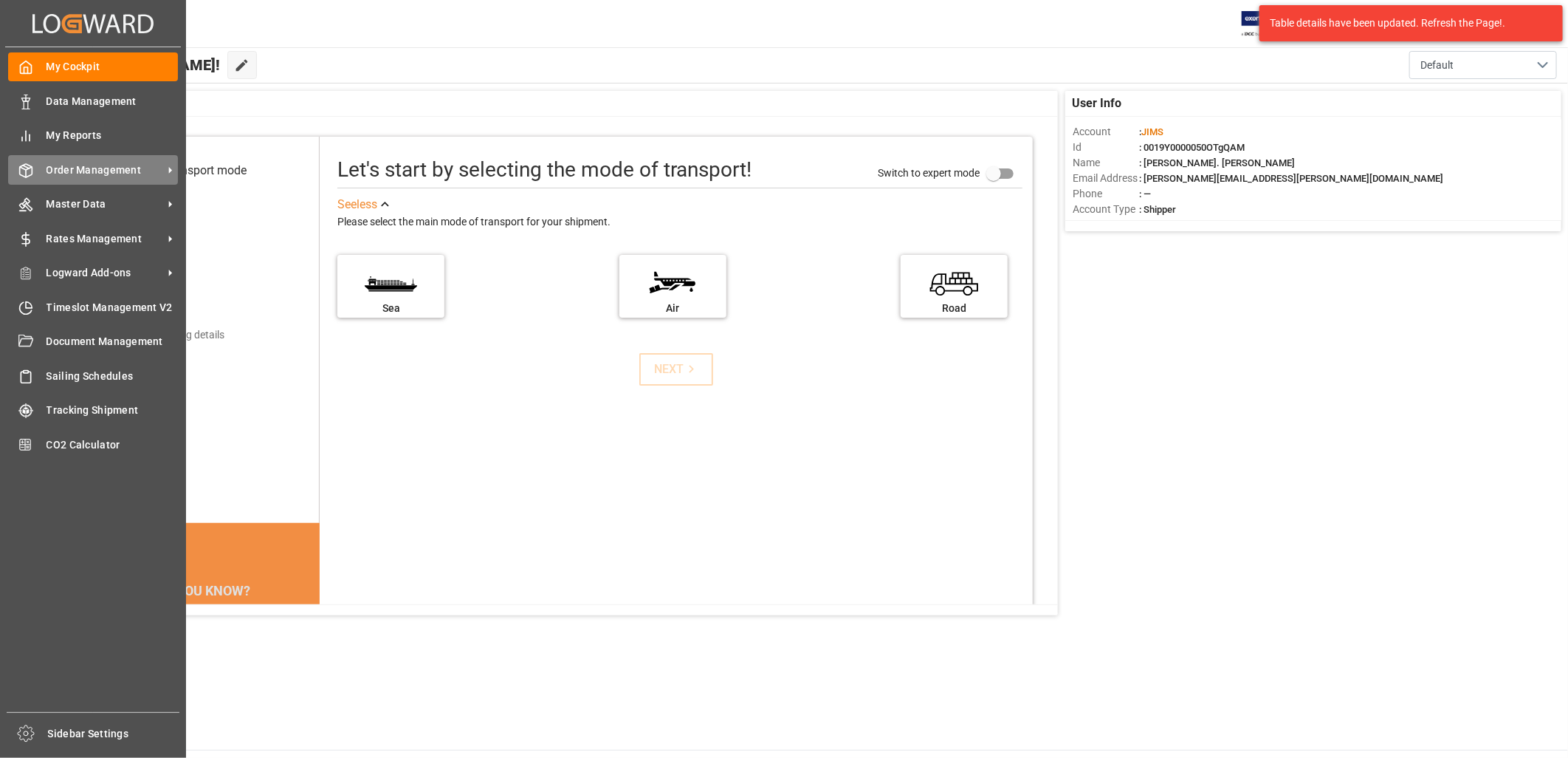
click at [104, 167] on span "Order Management" at bounding box center [104, 170] width 117 height 15
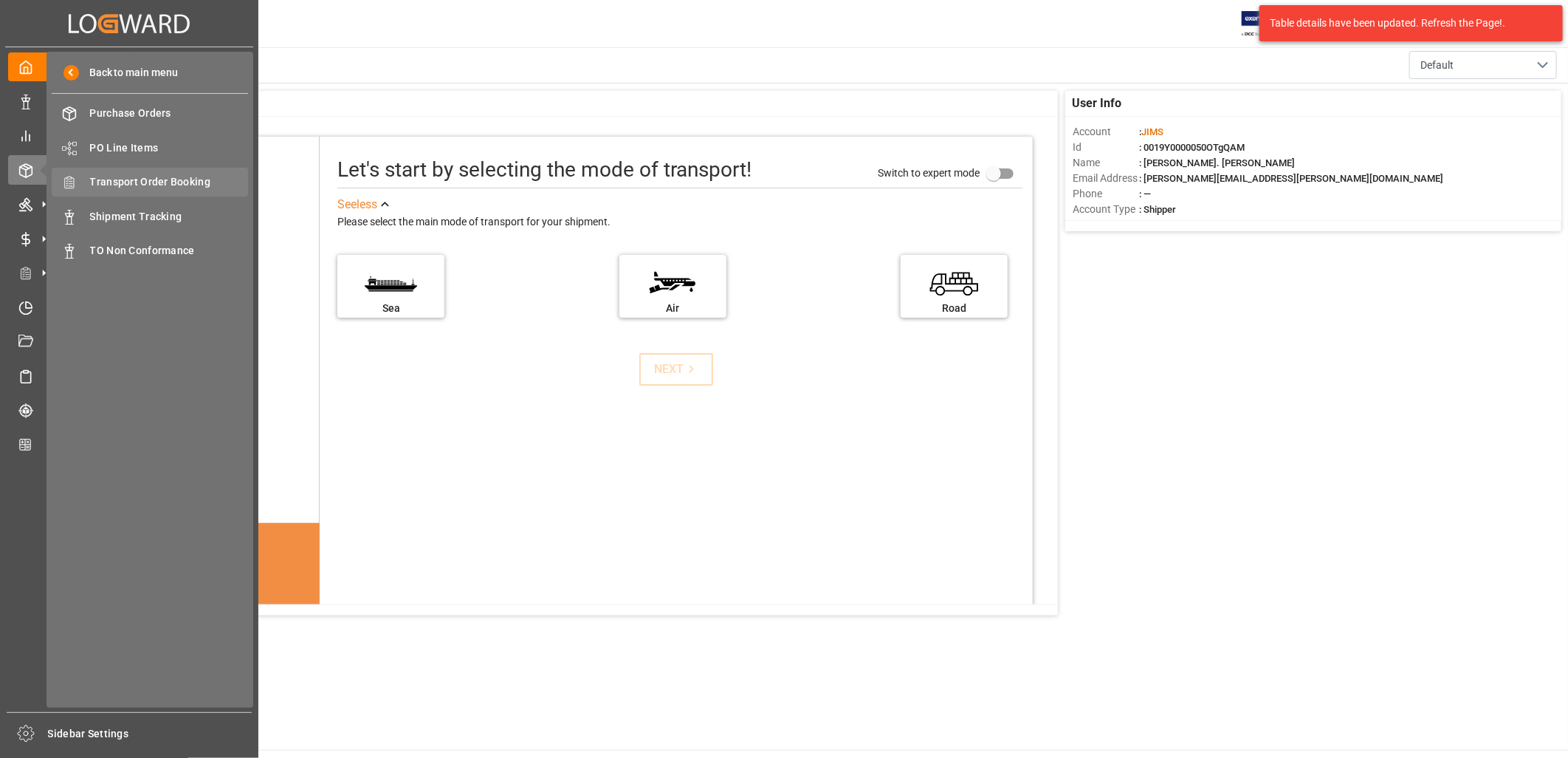
click at [165, 178] on span "Transport Order Booking" at bounding box center [169, 182] width 159 height 15
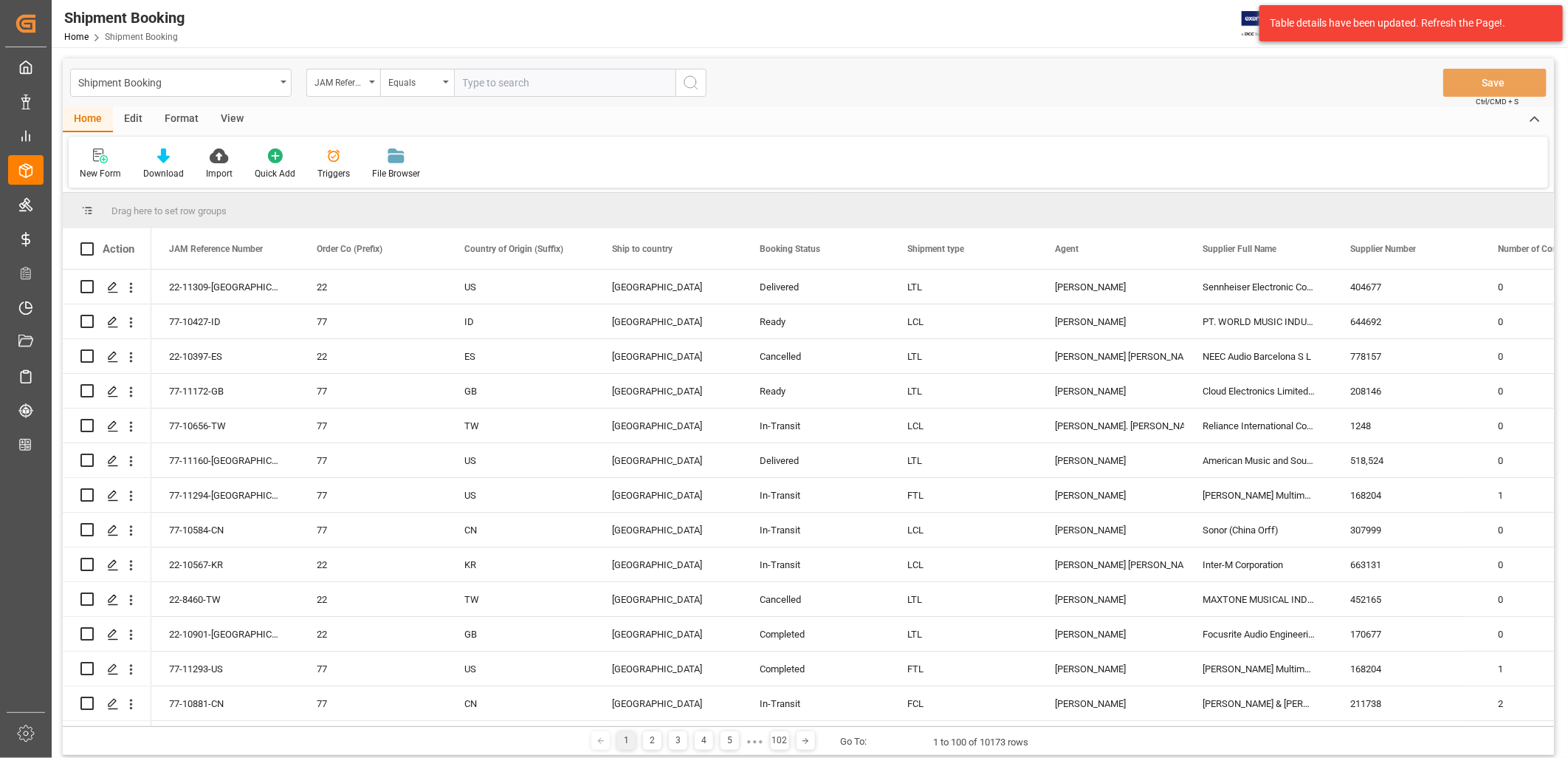
click at [466, 82] on input "text" at bounding box center [564, 82] width 221 height 28
type input "77-10656-TW"
click at [690, 77] on icon "search button" at bounding box center [691, 82] width 18 height 18
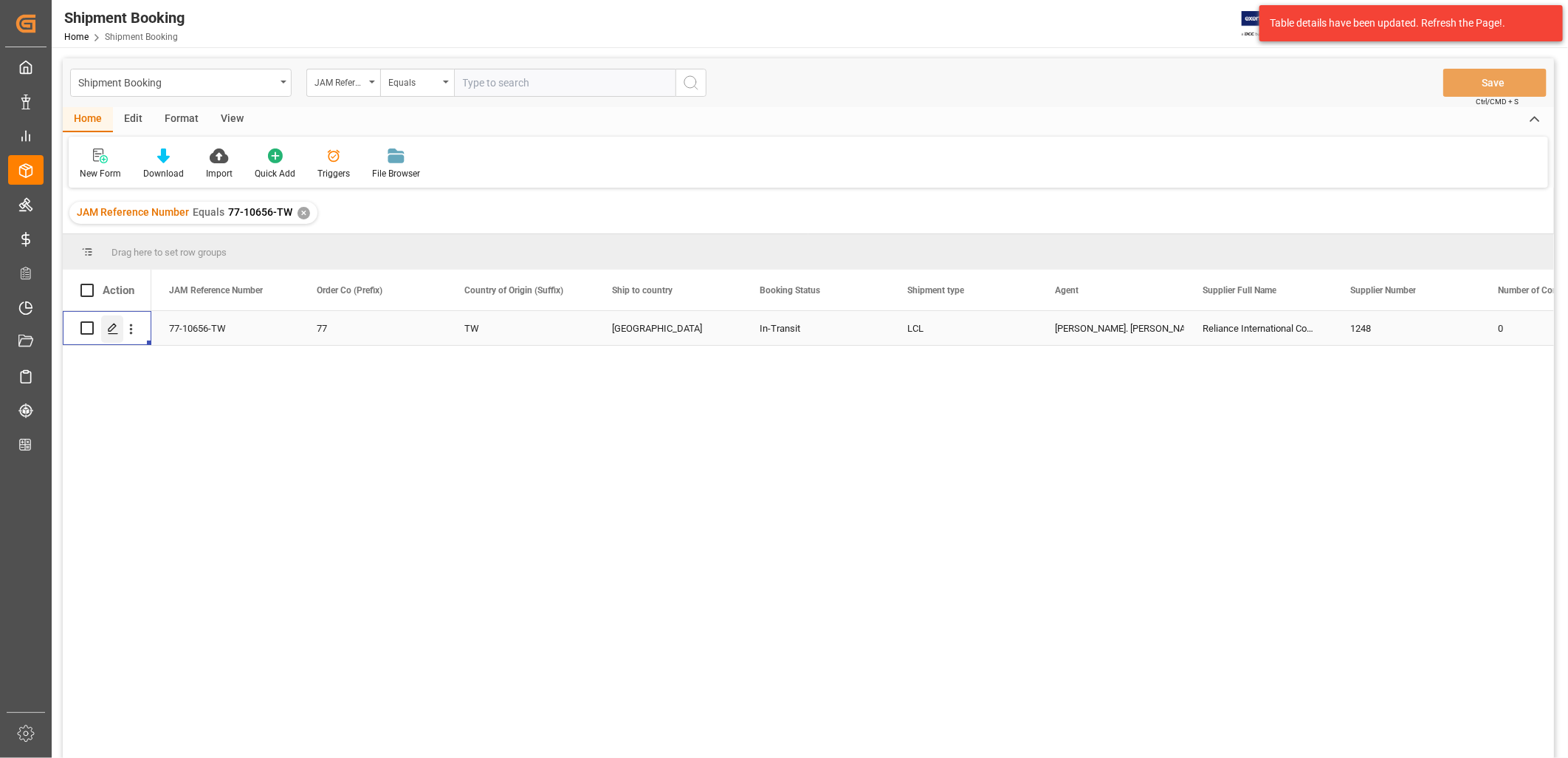
click at [109, 326] on icon "Press SPACE to select this row." at bounding box center [113, 329] width 12 height 12
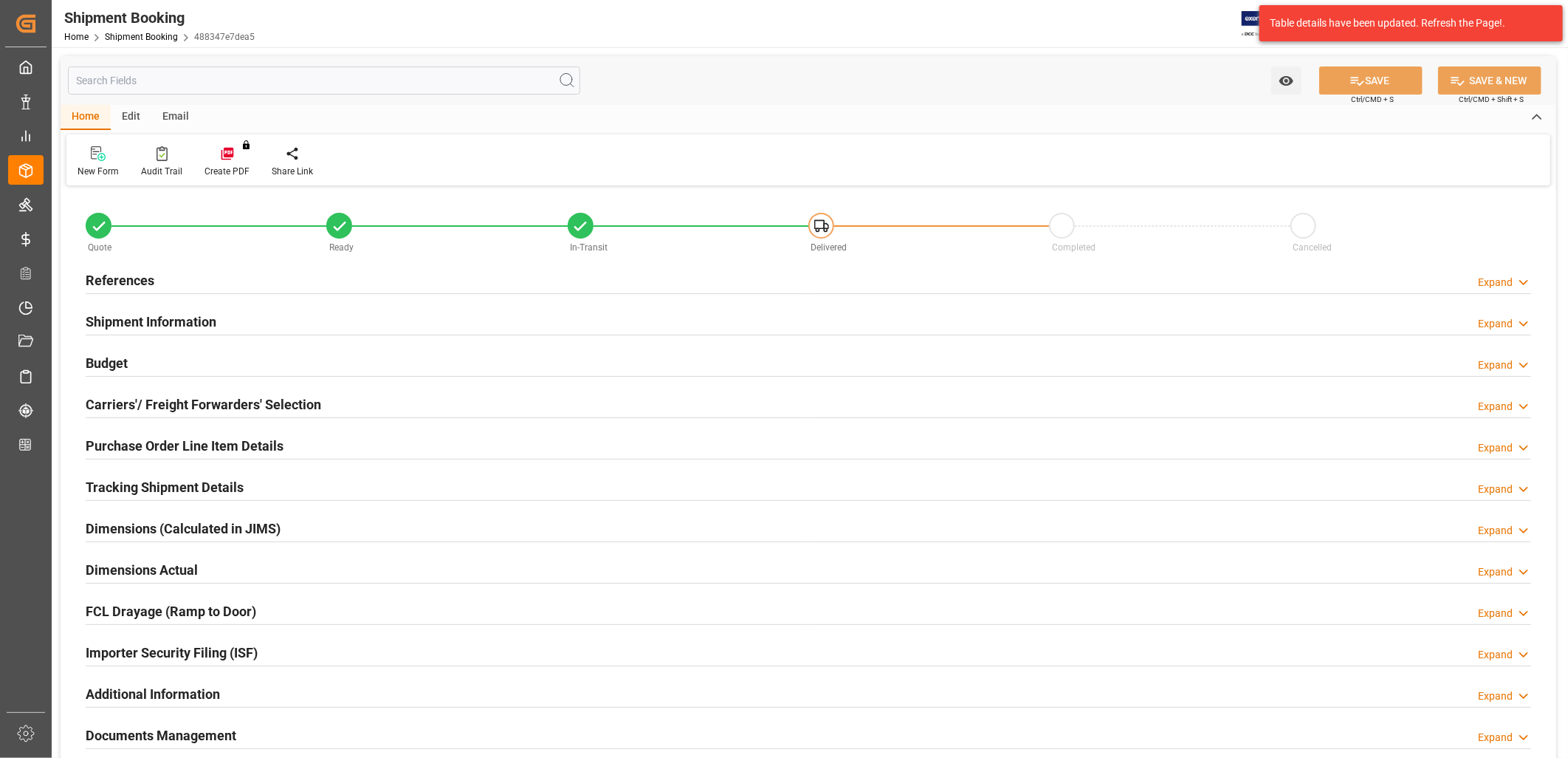
type input "118"
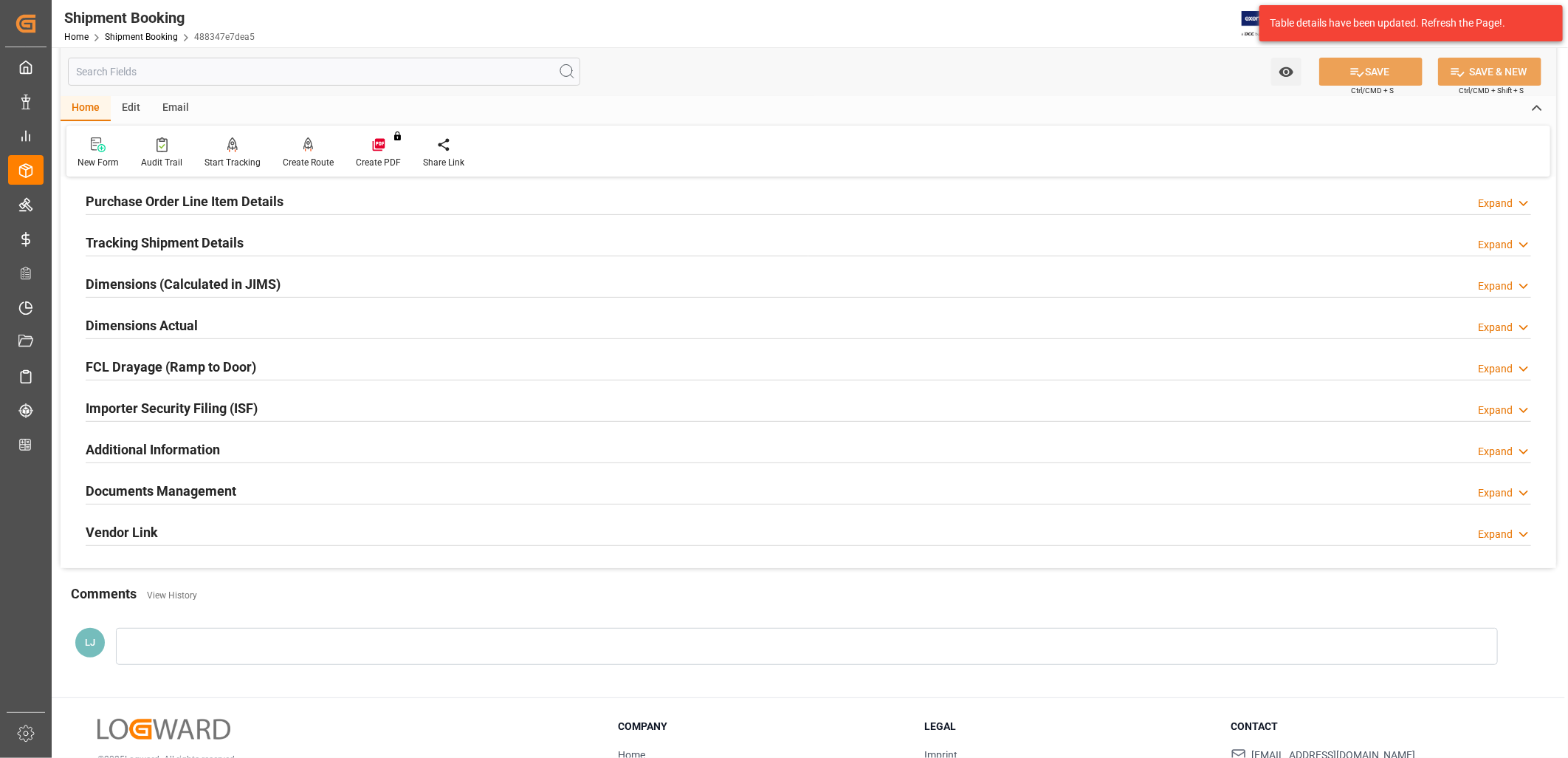
scroll to position [246, 0]
click at [188, 198] on h2 "Purchase Order Line Item Details" at bounding box center [184, 200] width 198 height 20
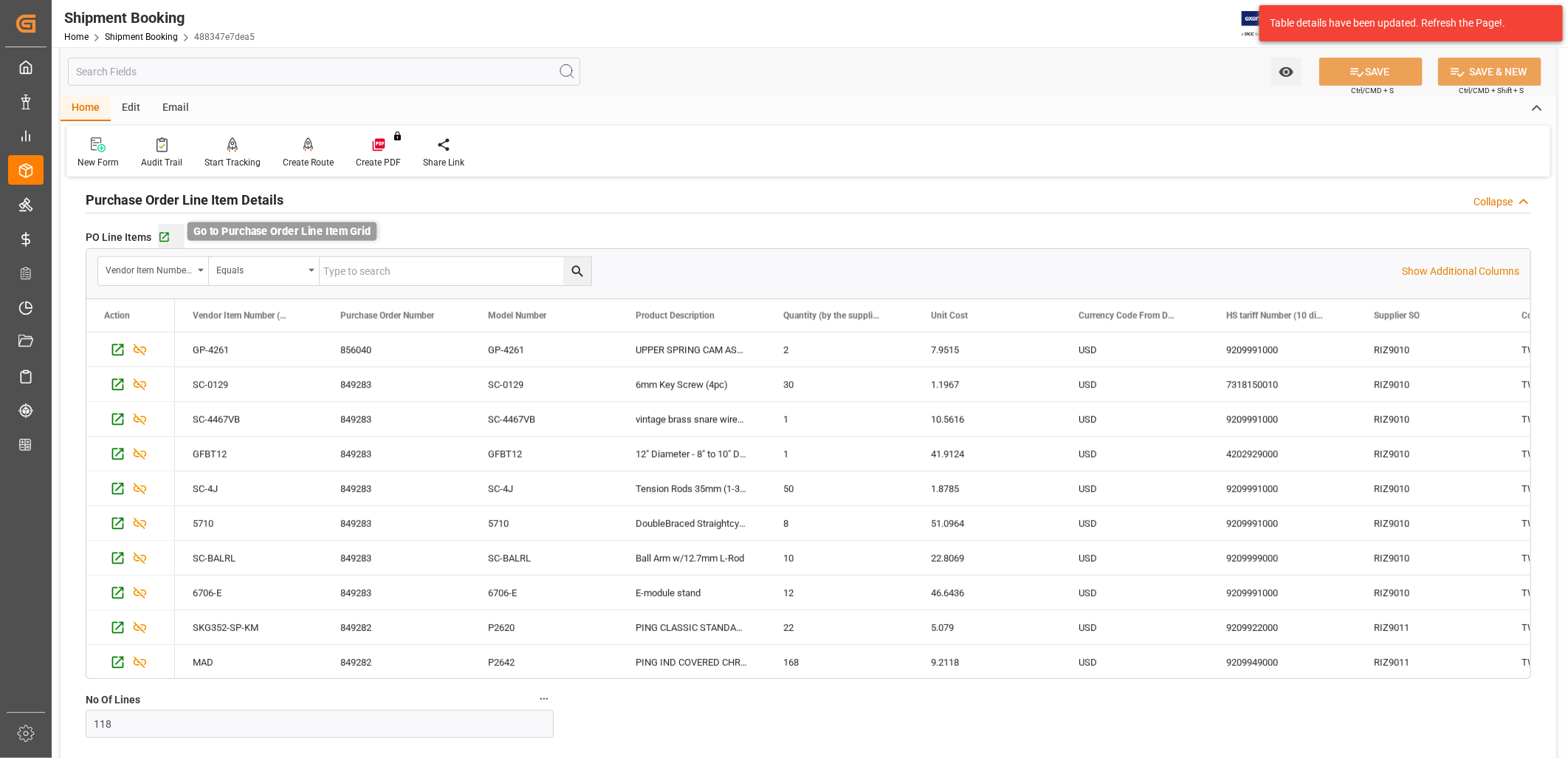
click at [164, 235] on icon "button" at bounding box center [164, 237] width 9 height 9
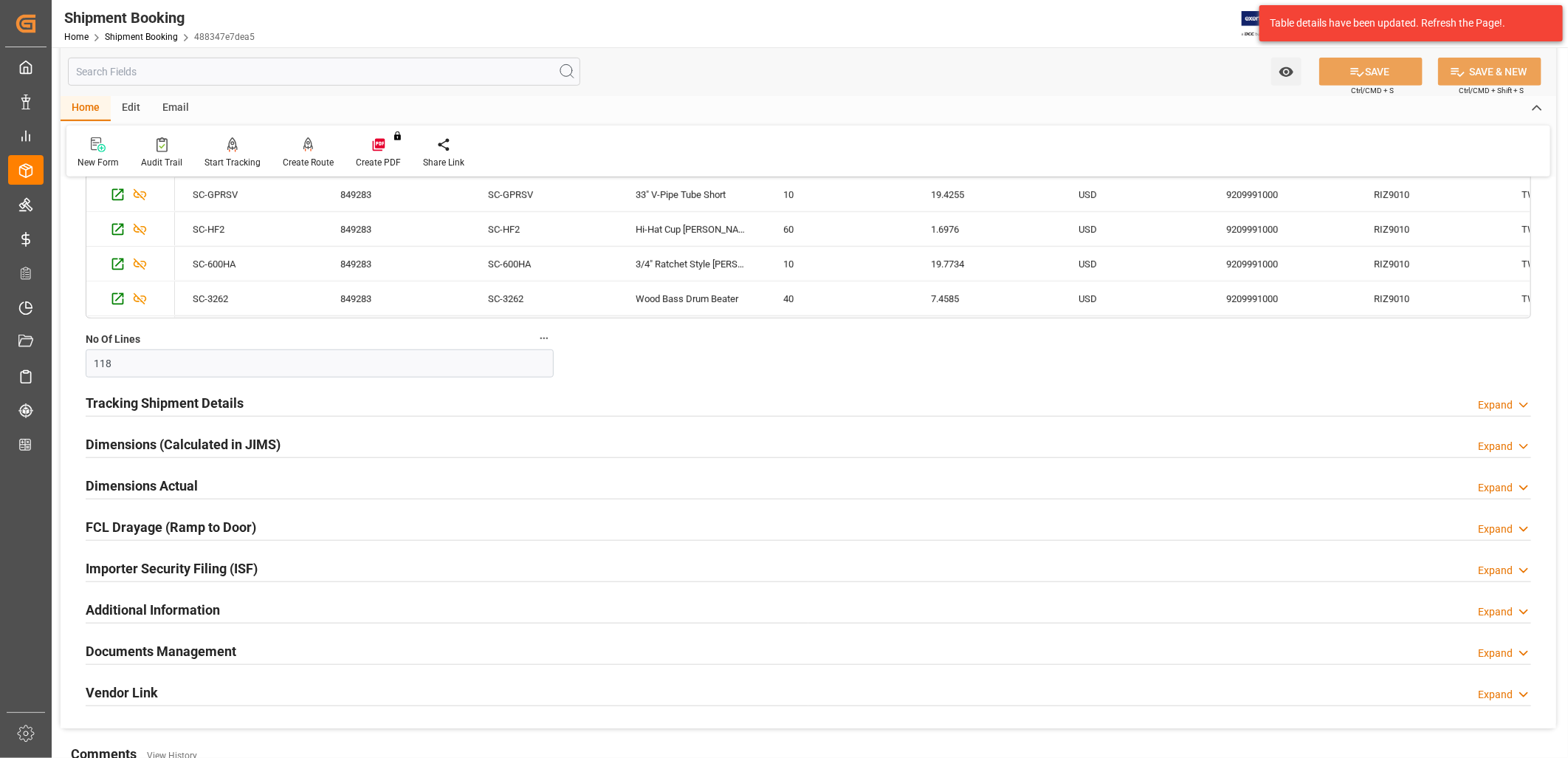
scroll to position [628, 0]
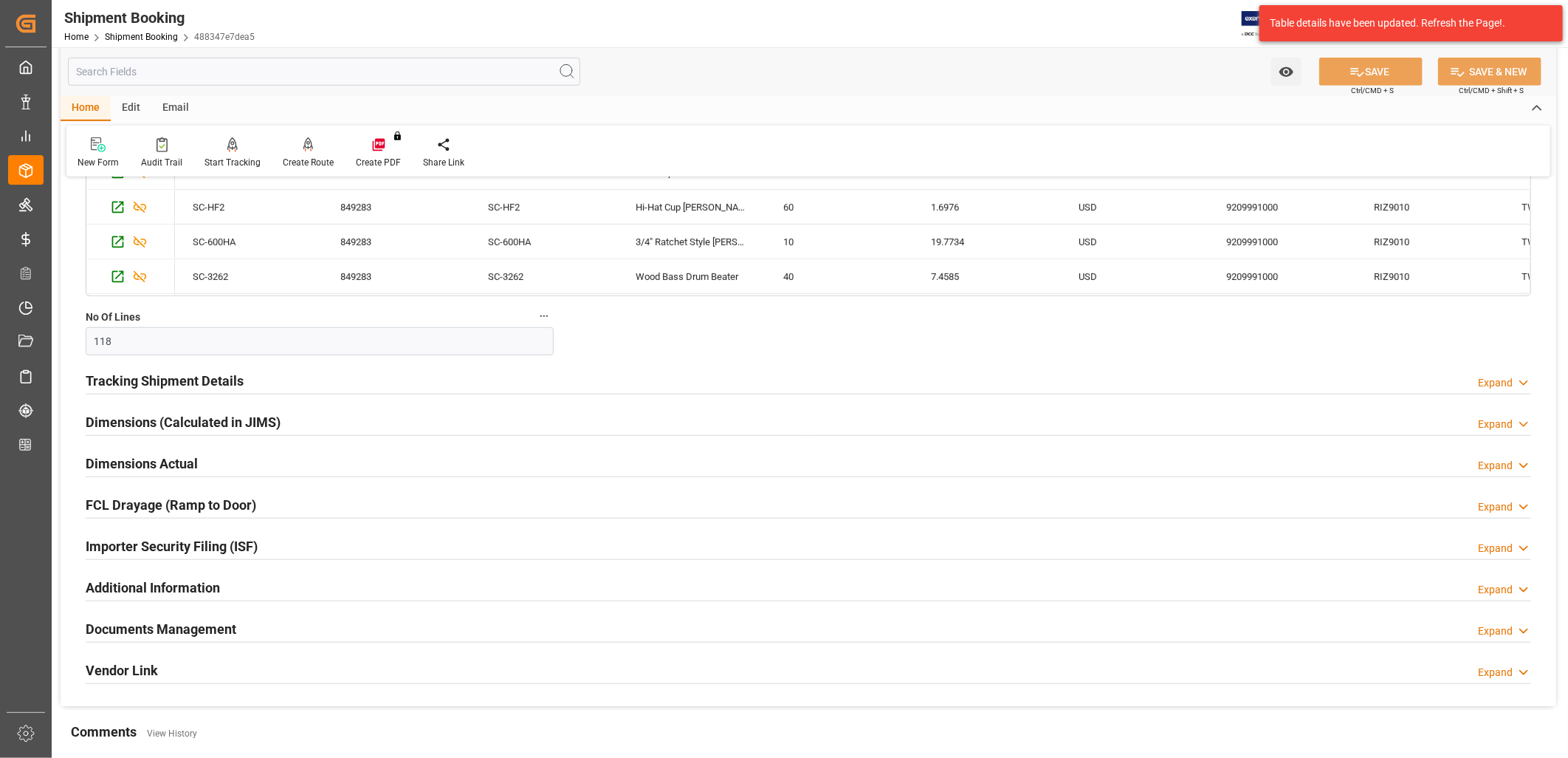
click at [210, 628] on h2 "Documents Management" at bounding box center [161, 629] width 151 height 20
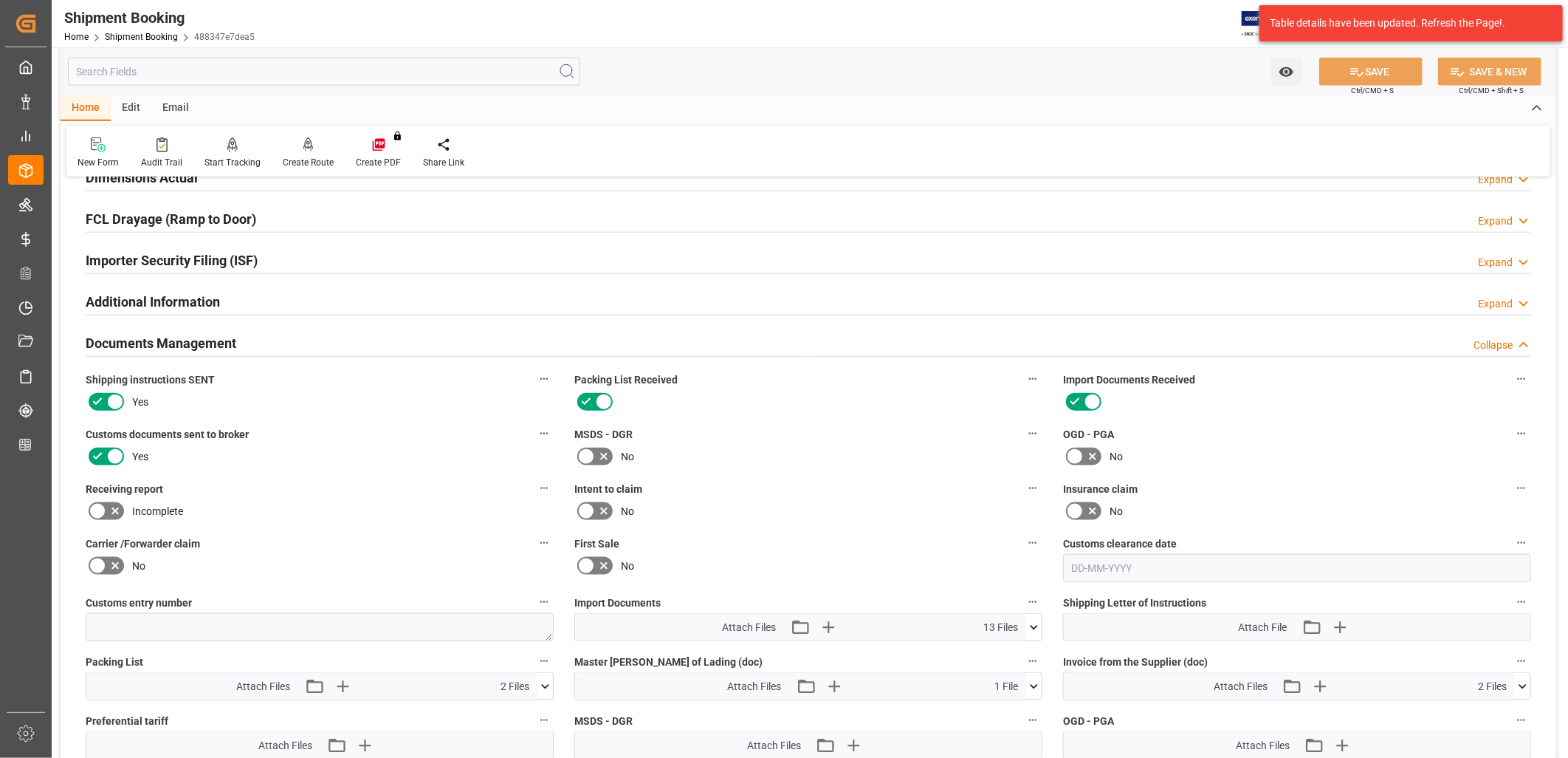
scroll to position [547, 0]
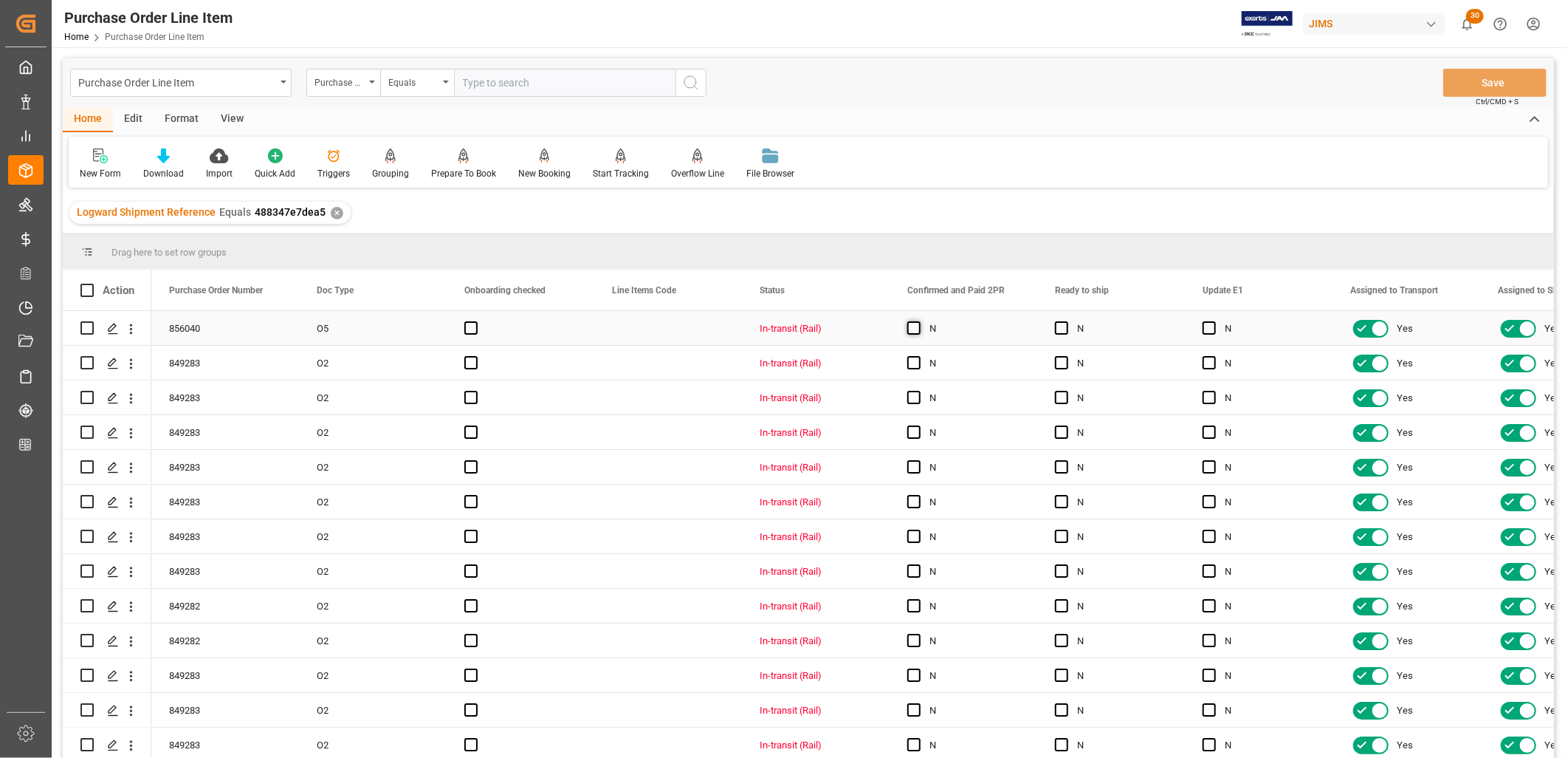
drag, startPoint x: 905, startPoint y: 326, endPoint x: 914, endPoint y: 325, distance: 9.1
click at [905, 325] on div "N" at bounding box center [964, 328] width 148 height 34
click at [916, 326] on span "Press SPACE to select this row." at bounding box center [914, 328] width 13 height 13
click at [919, 321] on input "Press SPACE to select this row." at bounding box center [919, 321] width 0 height 0
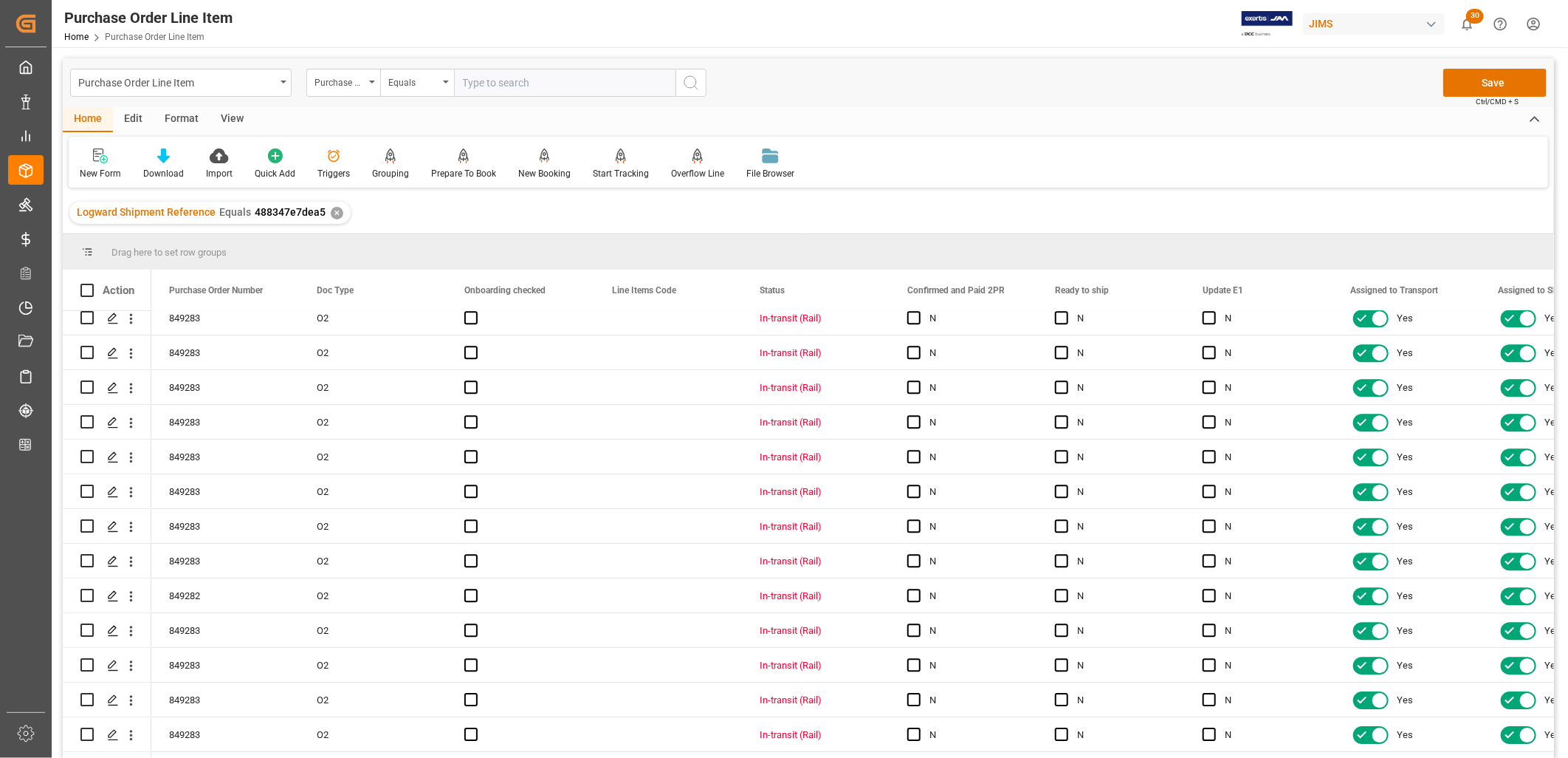
scroll to position [3024, 0]
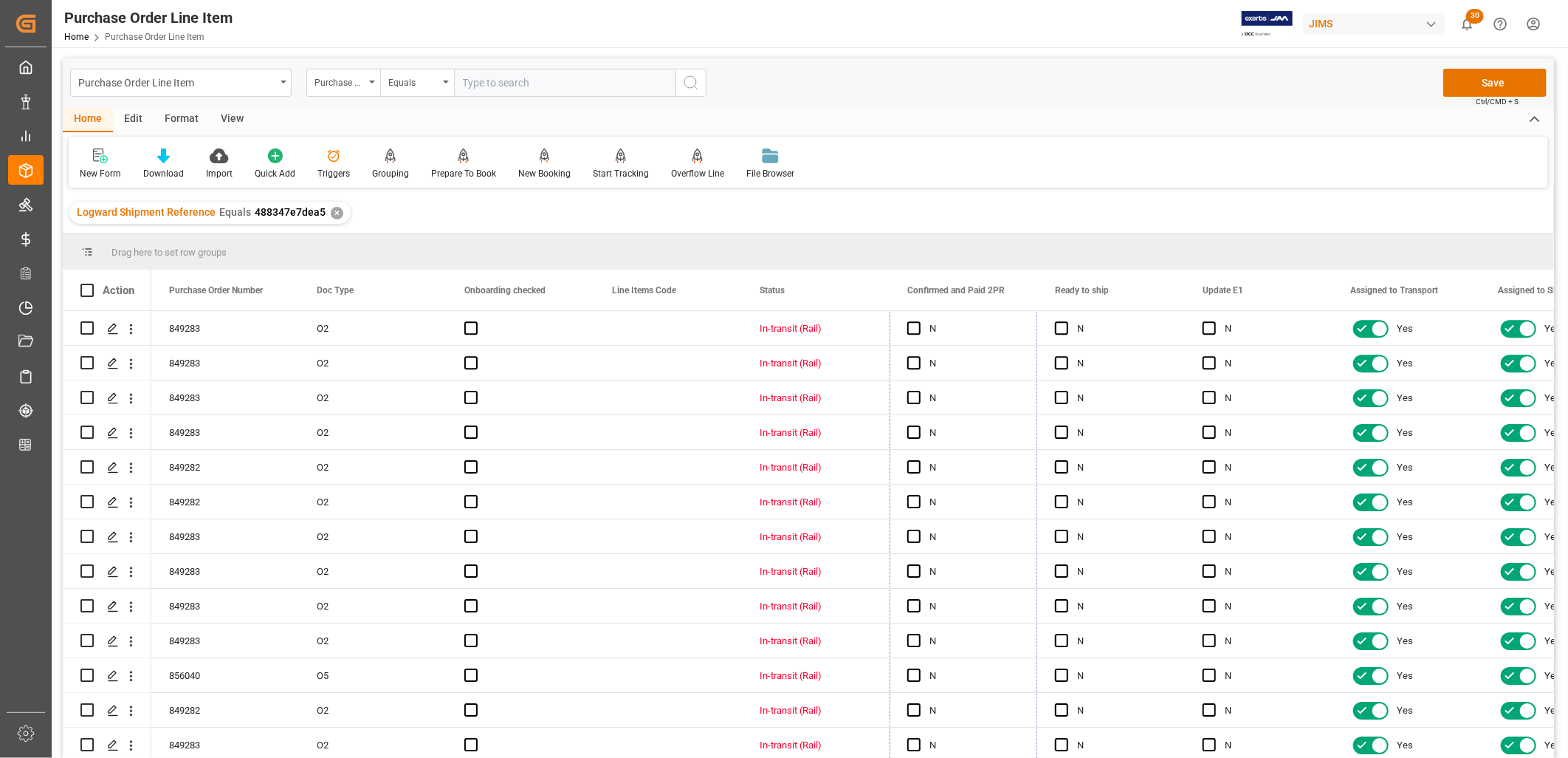
drag, startPoint x: 1036, startPoint y: 342, endPoint x: 976, endPoint y: 766, distance: 428.2
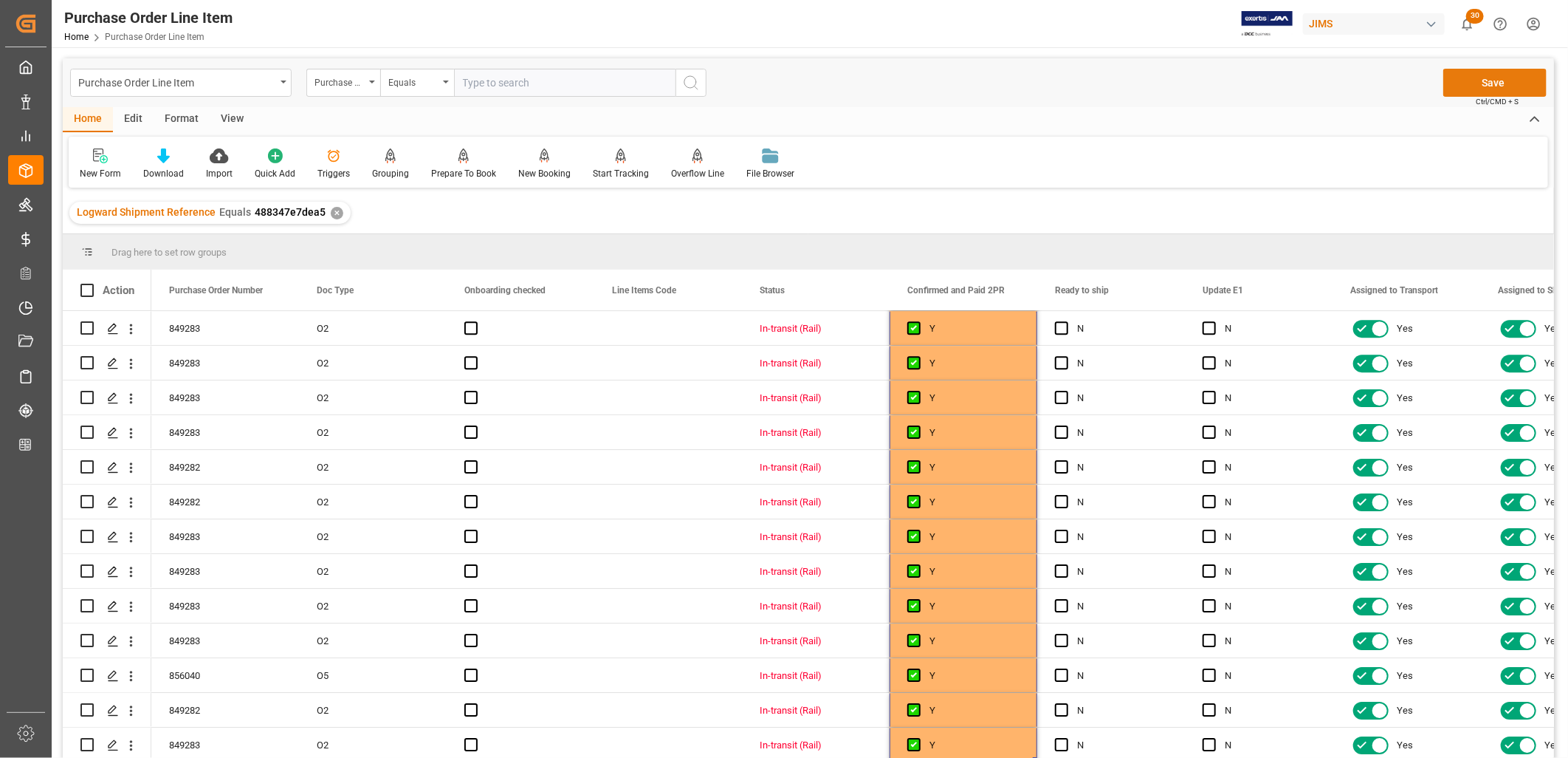
click at [1490, 87] on button "Save" at bounding box center [1495, 82] width 103 height 28
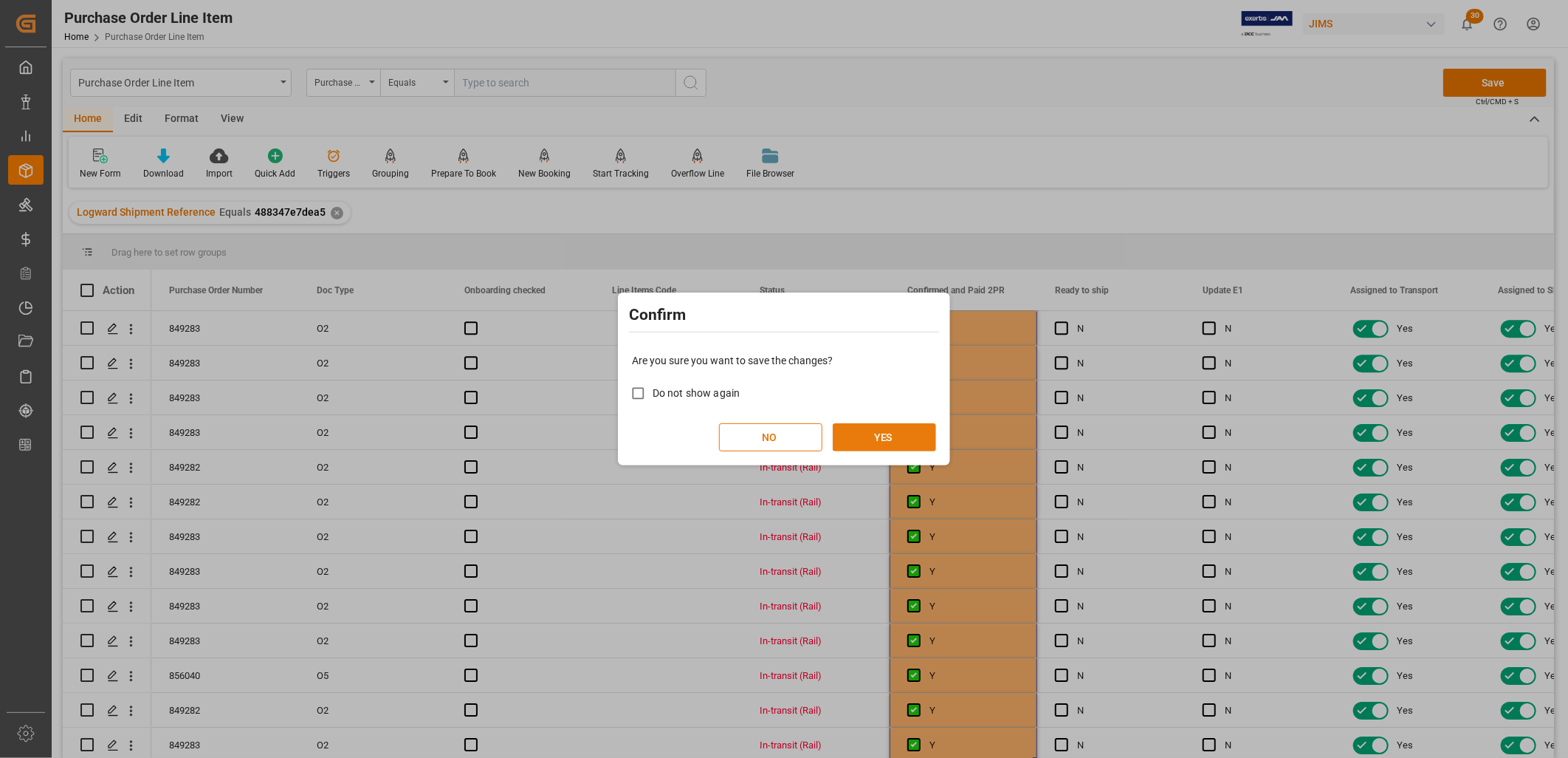
click at [891, 436] on button "YES" at bounding box center [884, 437] width 103 height 28
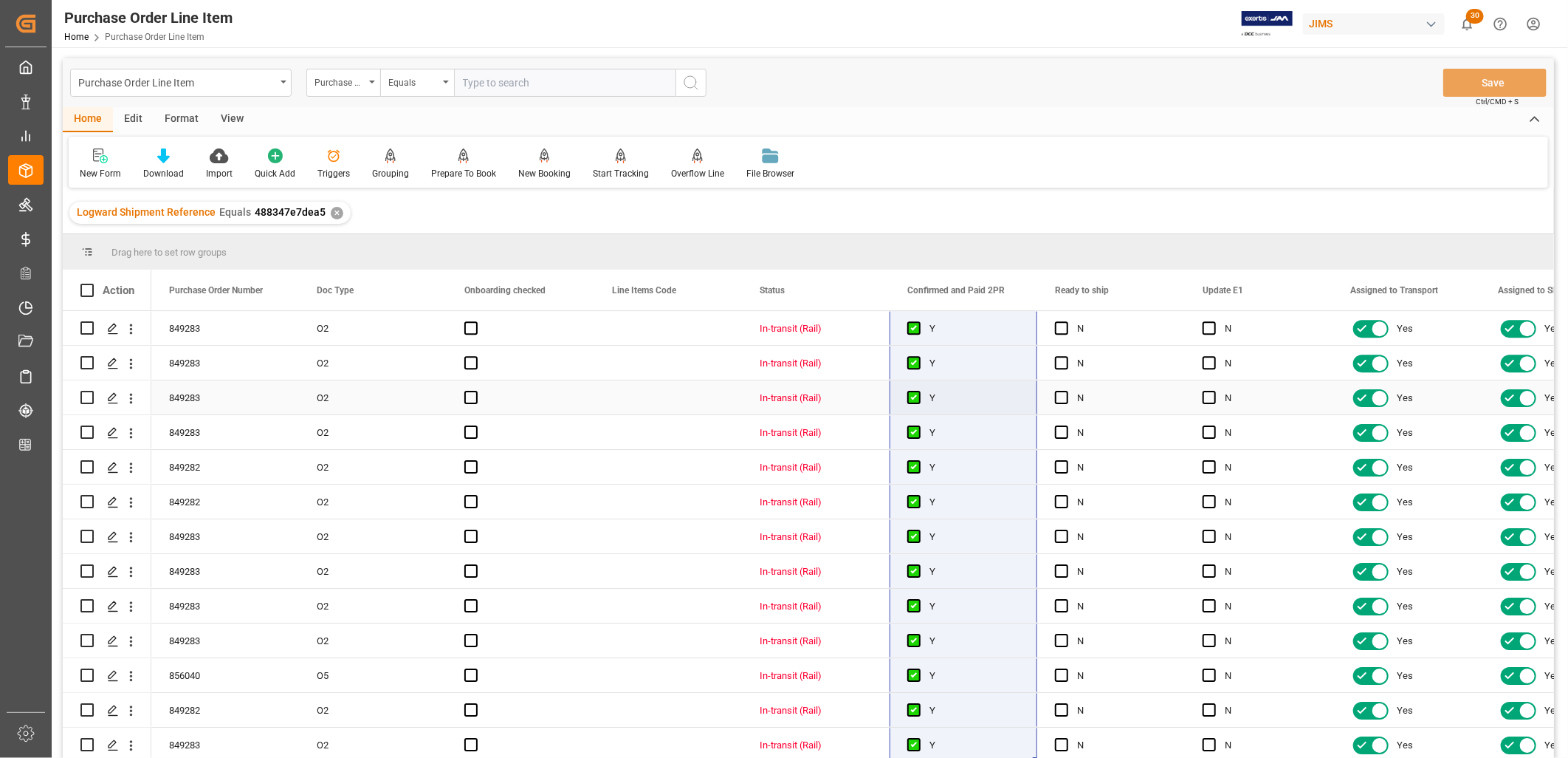
click at [1139, 381] on div "N" at bounding box center [1122, 398] width 90 height 34
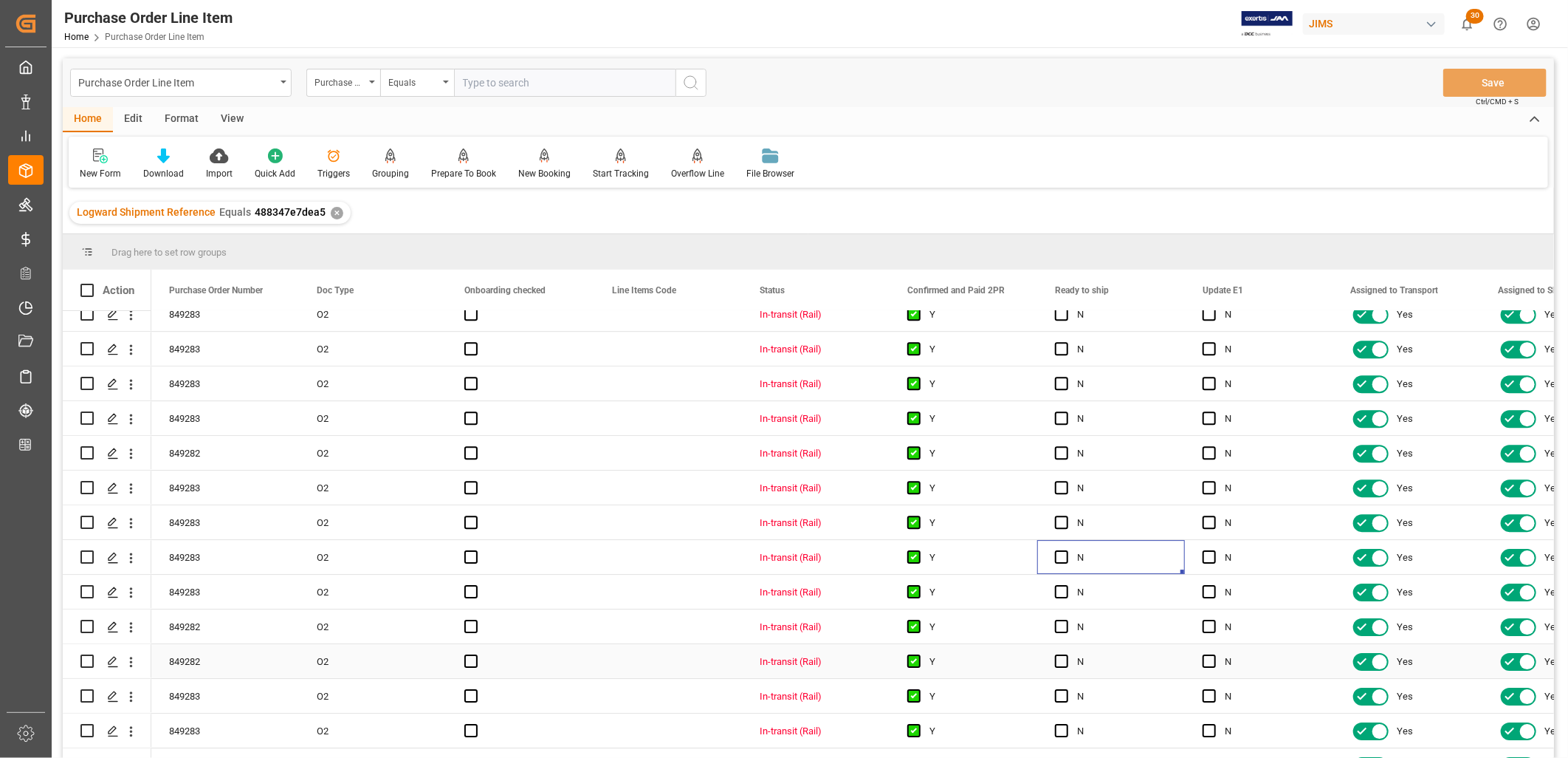
scroll to position [2286, 0]
